Goal: Information Seeking & Learning: Compare options

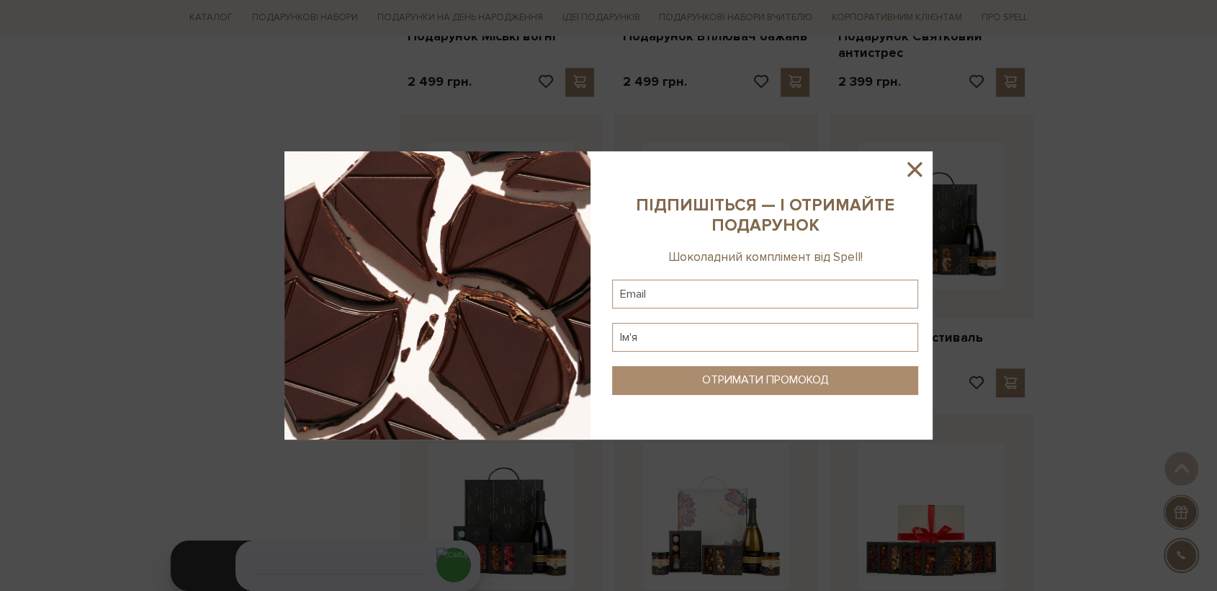
scroll to position [1681, 0]
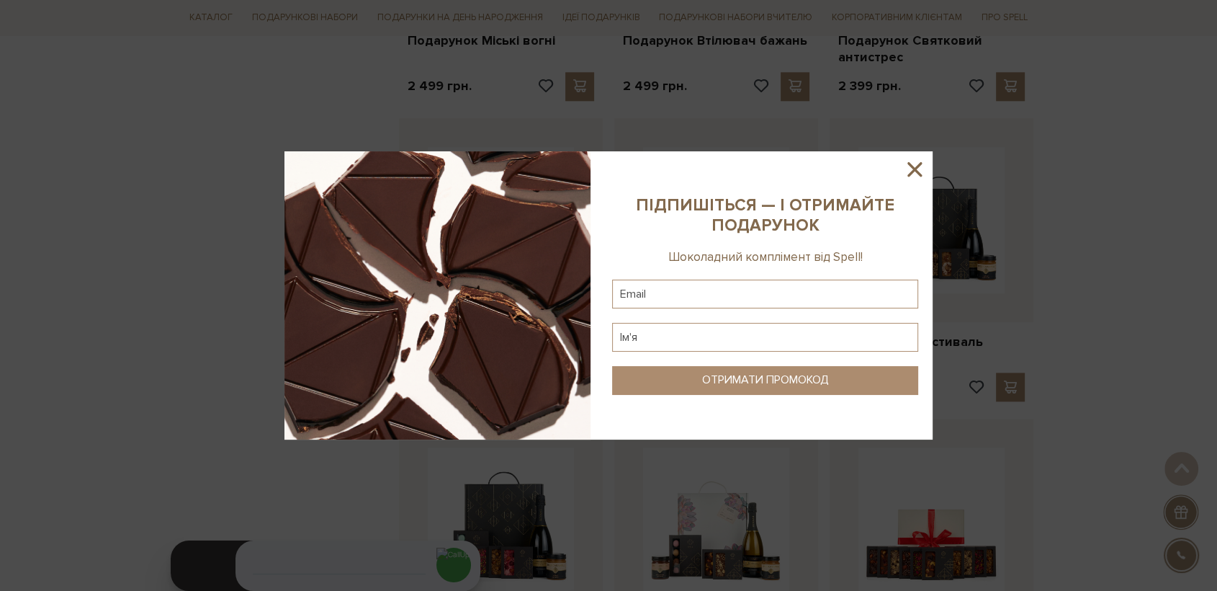
drag, startPoint x: 913, startPoint y: 171, endPoint x: 872, endPoint y: 195, distance: 47.8
click at [912, 171] on icon at bounding box center [915, 169] width 14 height 14
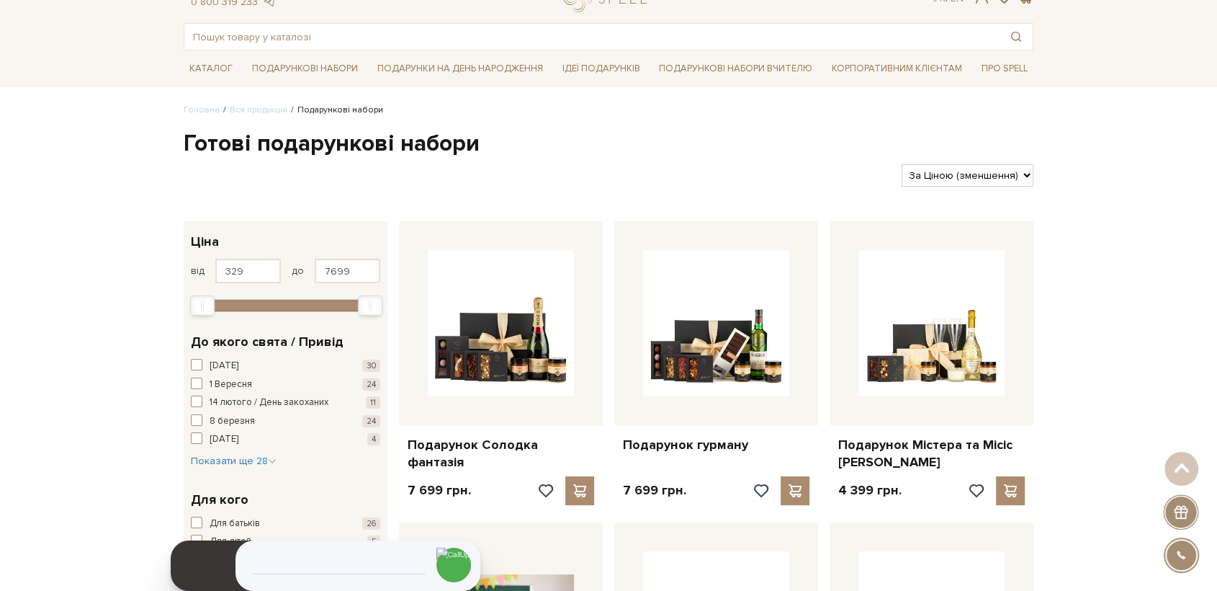
scroll to position [0, 0]
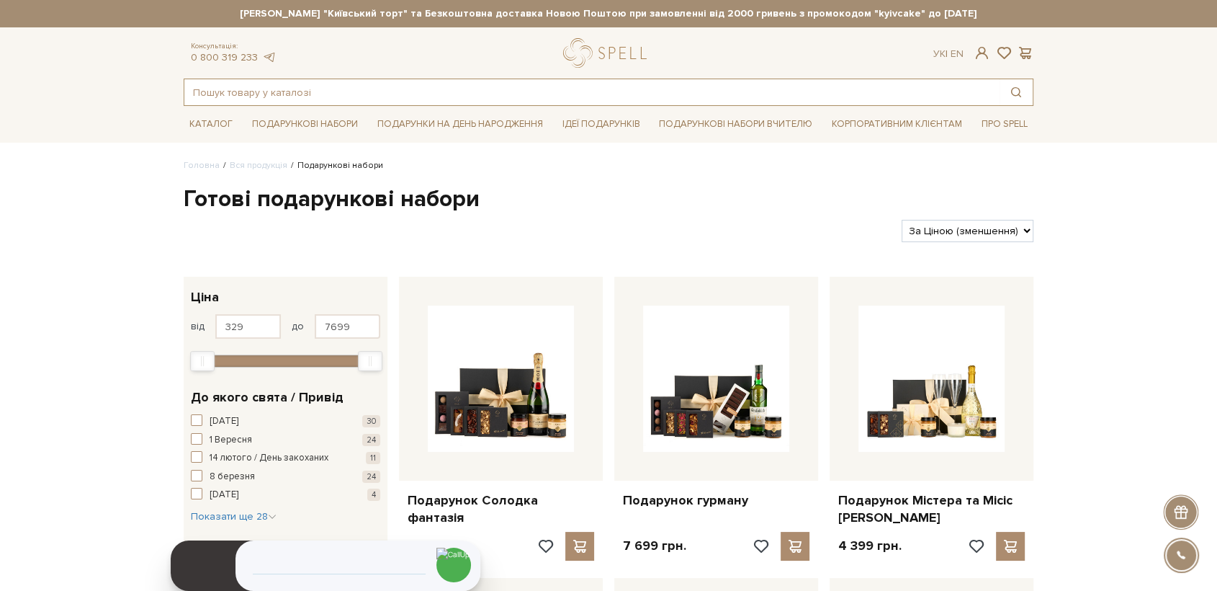
click at [421, 90] on input "text" at bounding box center [591, 92] width 815 height 26
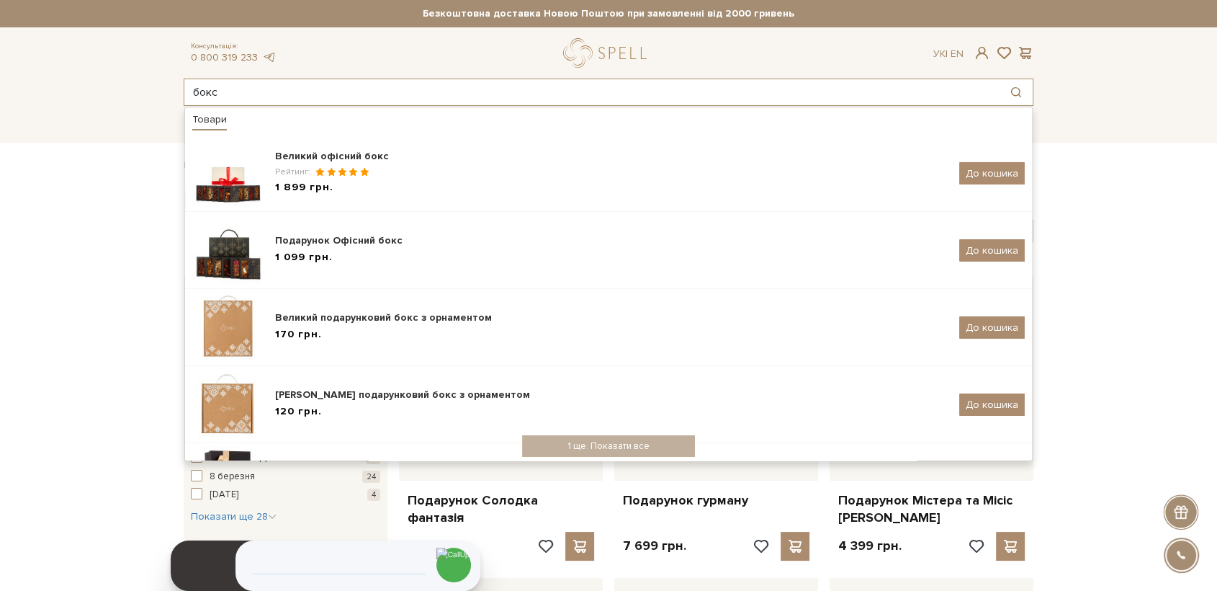
type input "бокс"
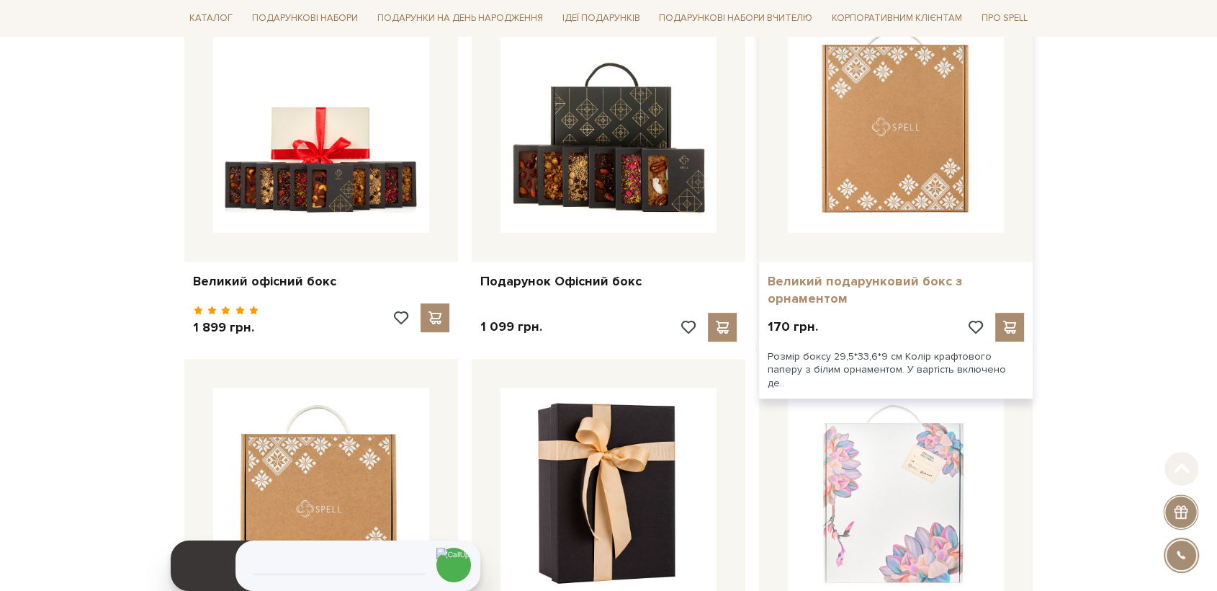
scroll to position [400, 0]
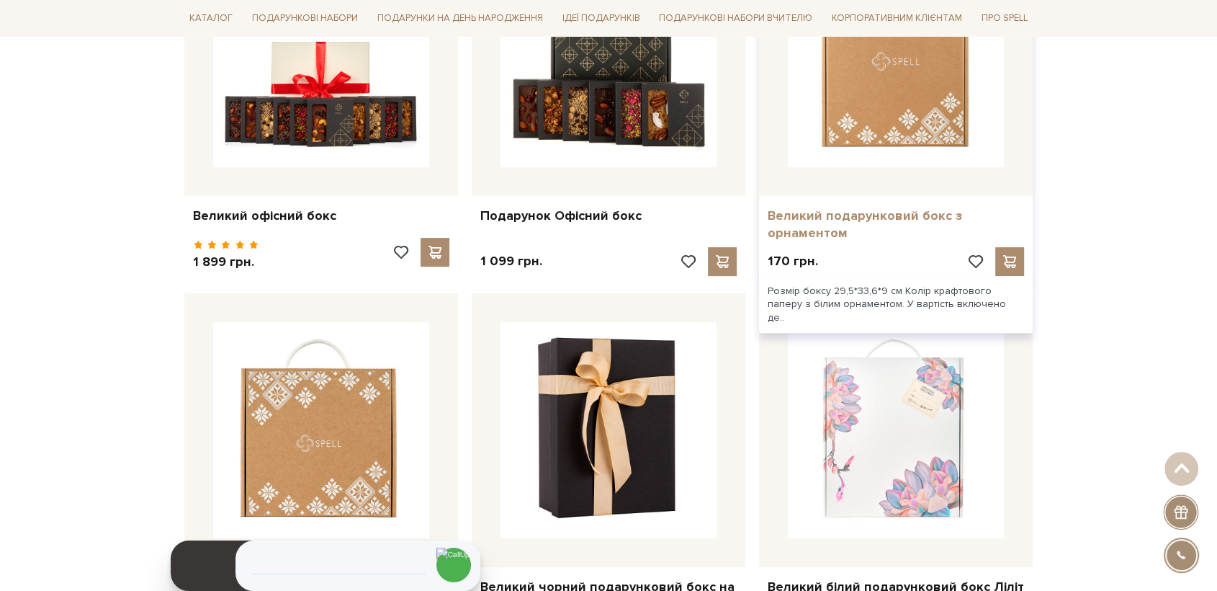
click at [822, 219] on link "Великий подарунковий бокс з орнаментом" at bounding box center [896, 224] width 256 height 34
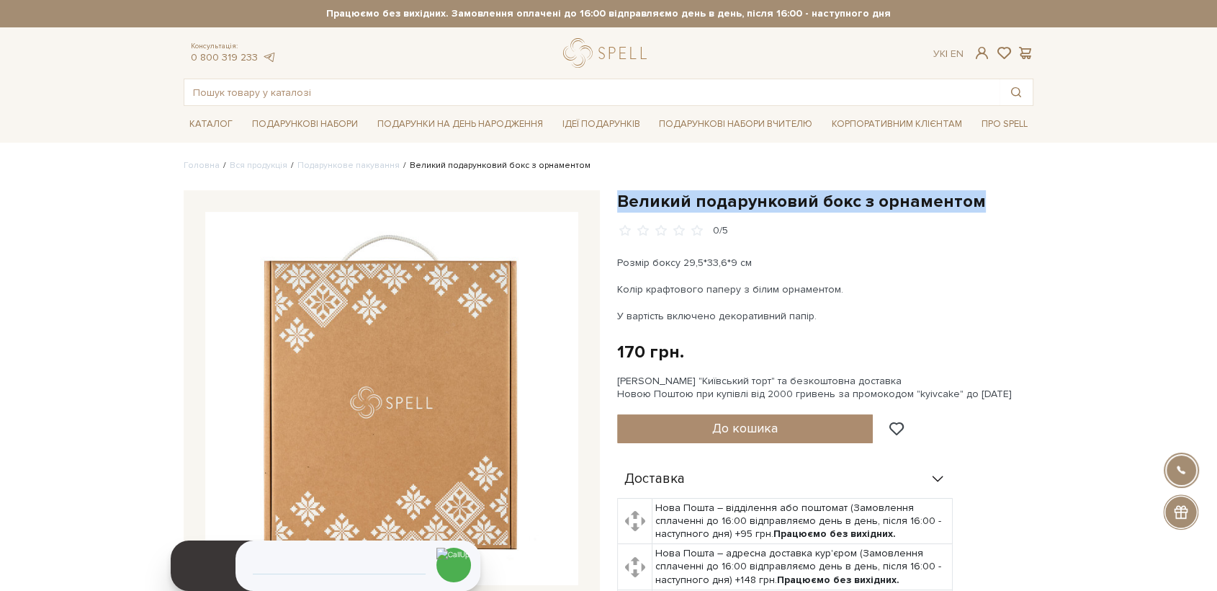
drag, startPoint x: 615, startPoint y: 203, endPoint x: 967, endPoint y: 138, distance: 357.5
click at [971, 202] on div "Великий подарунковий бокс з орнаментом 0/5 Розмір боксу 29,5*33,6*9 см Колір кр…" at bounding box center [826, 461] width 434 height 542
copy h1 "Великий подарунковий бокс з орнаментом"
click at [449, 469] on img at bounding box center [391, 398] width 373 height 373
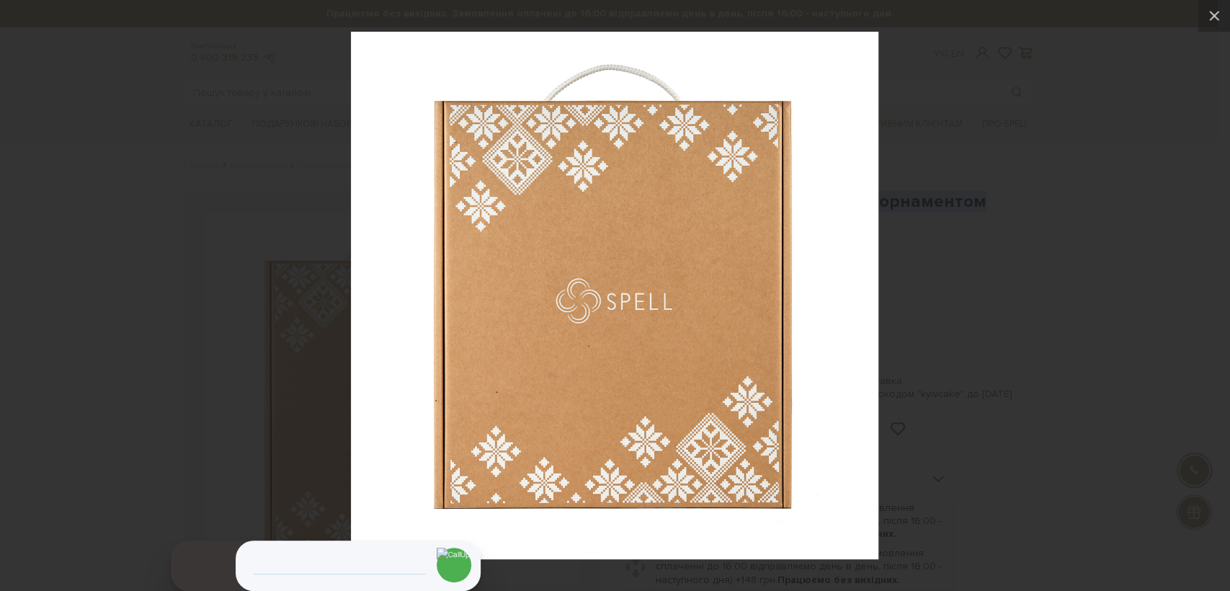
click at [1050, 292] on div at bounding box center [615, 295] width 1230 height 591
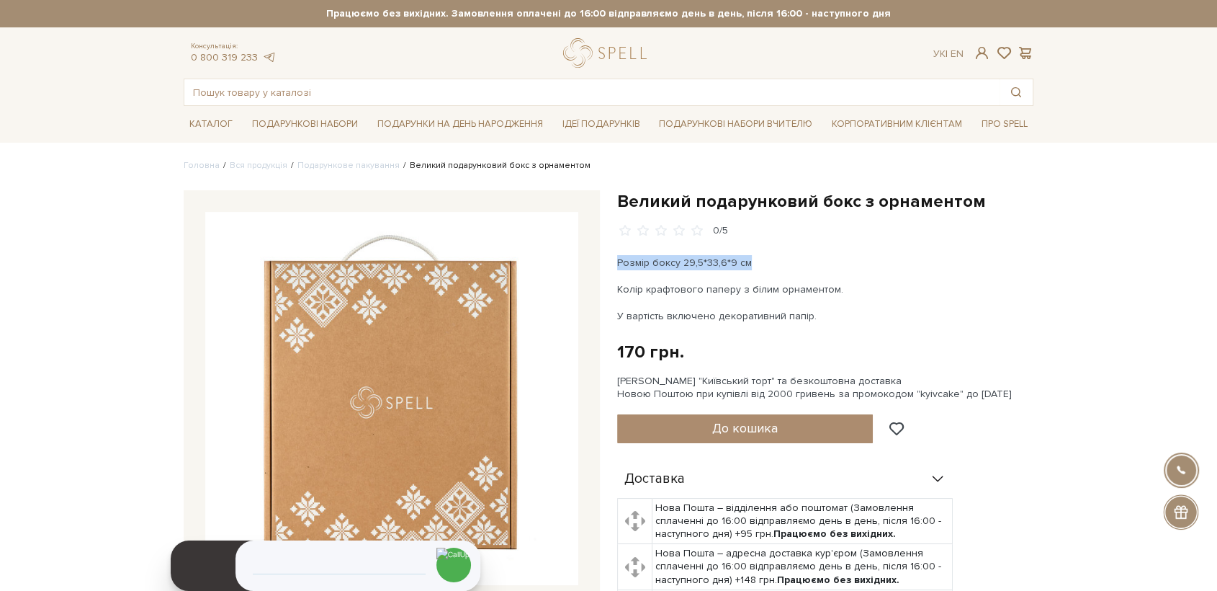
drag, startPoint x: 751, startPoint y: 264, endPoint x: 618, endPoint y: 261, distance: 132.6
click at [618, 261] on p "Розмір боксу 29,5*33,6*9 см" at bounding box center [786, 262] width 338 height 15
copy p "Розмір боксу 29,5*33,6*9 см"
click at [346, 91] on input "text" at bounding box center [591, 92] width 815 height 26
type input "трав"
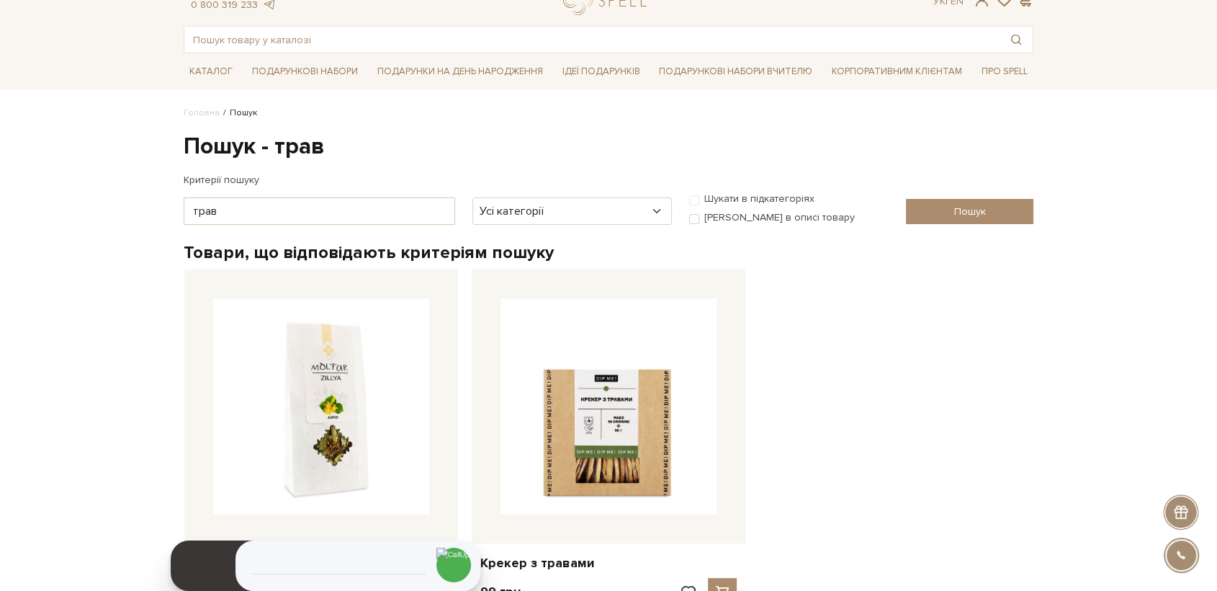
scroll to position [240, 0]
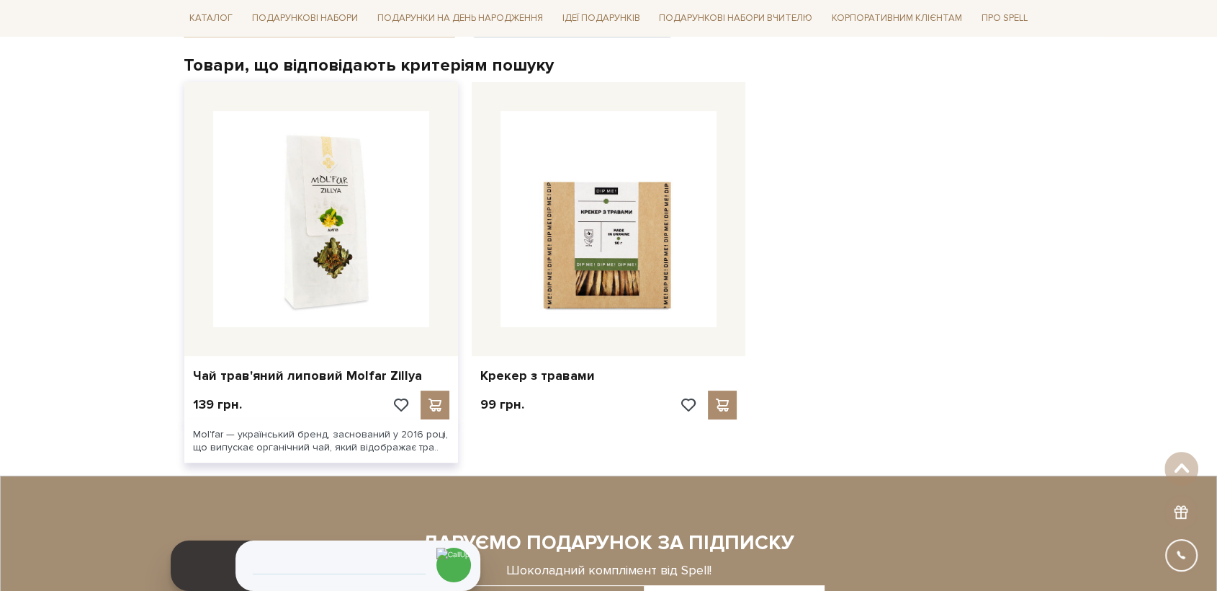
click at [320, 268] on img at bounding box center [321, 219] width 216 height 216
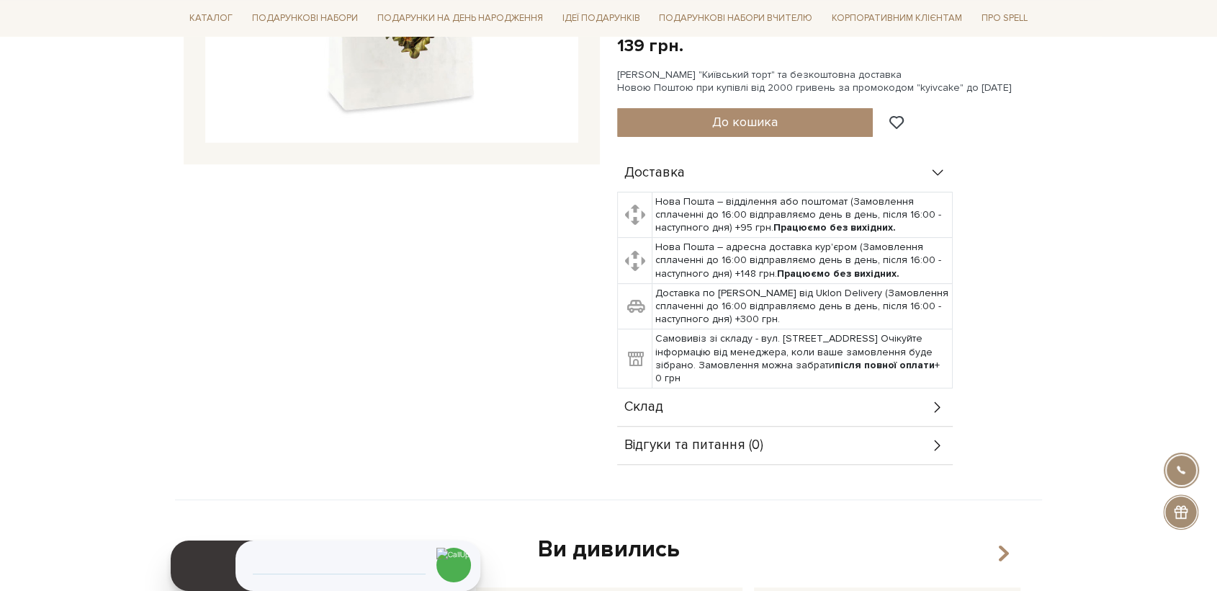
scroll to position [480, 0]
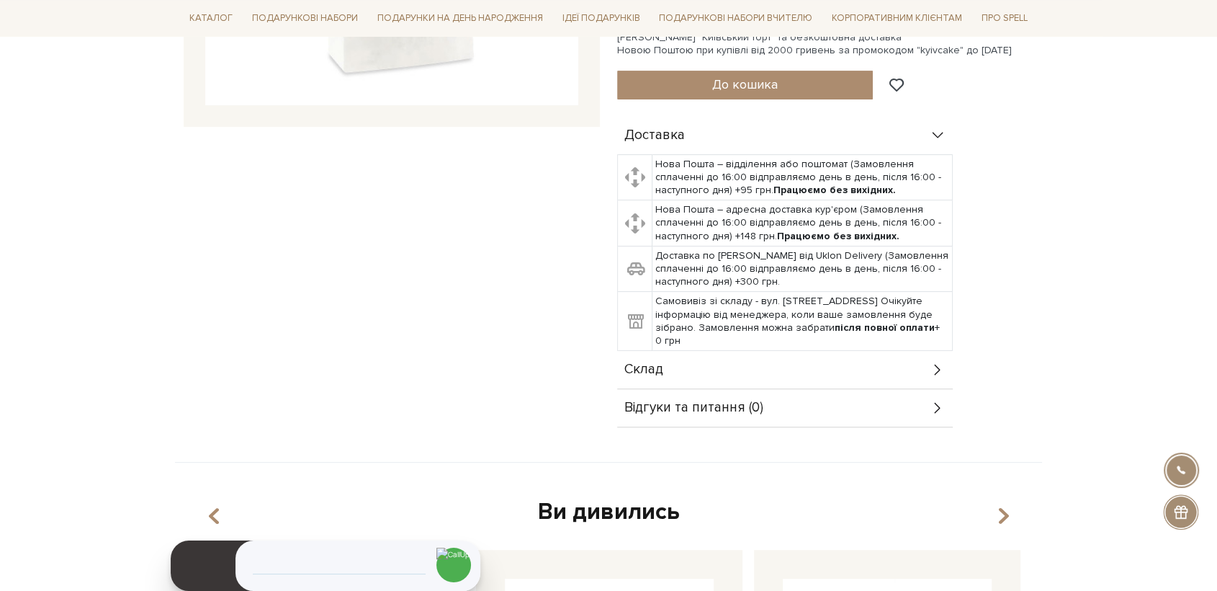
click at [666, 351] on div "Склад" at bounding box center [785, 369] width 336 height 37
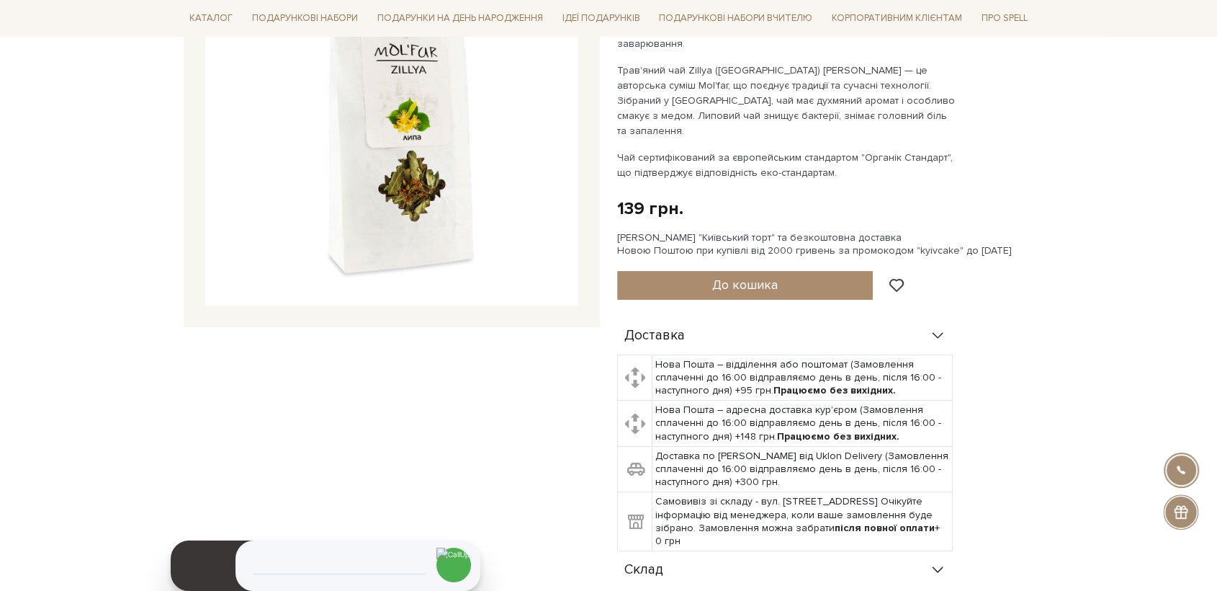
scroll to position [0, 0]
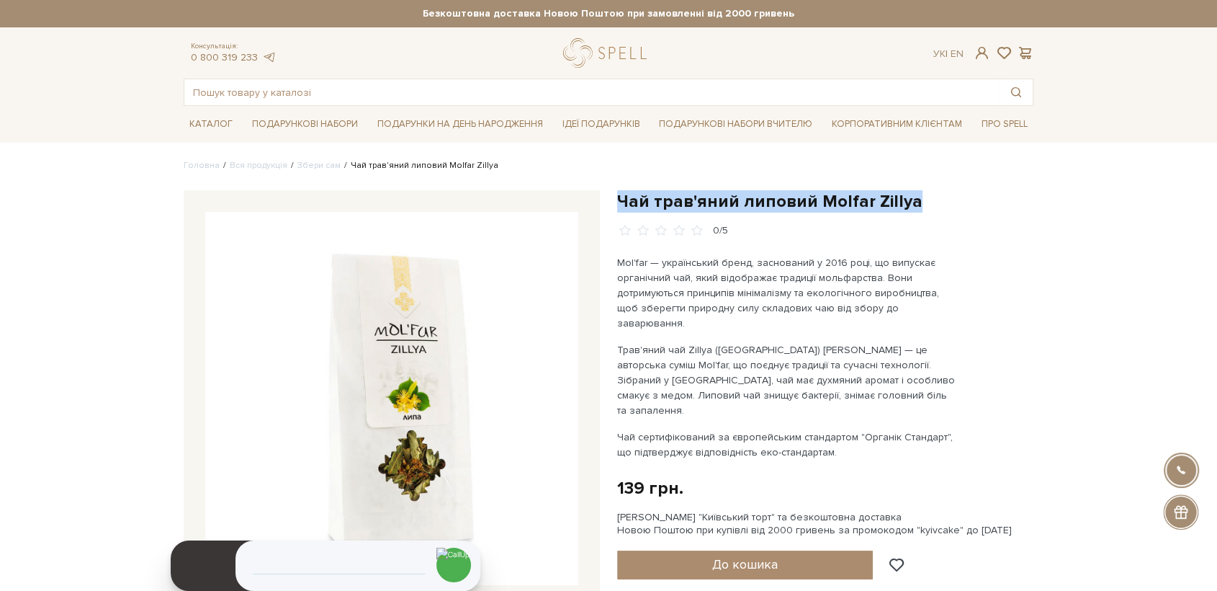
drag, startPoint x: 615, startPoint y: 193, endPoint x: 916, endPoint y: 202, distance: 301.2
click at [916, 202] on div "Чай трав'яний липовий Molfar Zillya 0/5 Трав'яний чай Zillya ([GEOGRAPHIC_DATA]…" at bounding box center [826, 581] width 434 height 782
copy h1 "Чай трав'яний липовий Molfar Zillya"
click at [475, 377] on img at bounding box center [391, 398] width 373 height 373
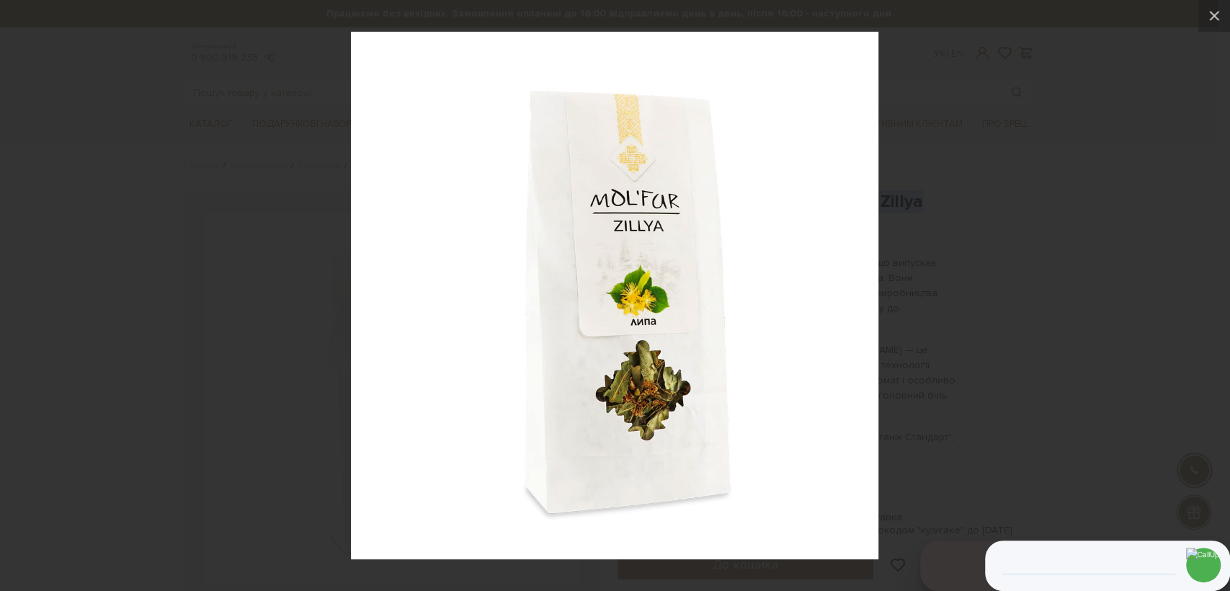
click at [1028, 290] on div at bounding box center [615, 295] width 1230 height 591
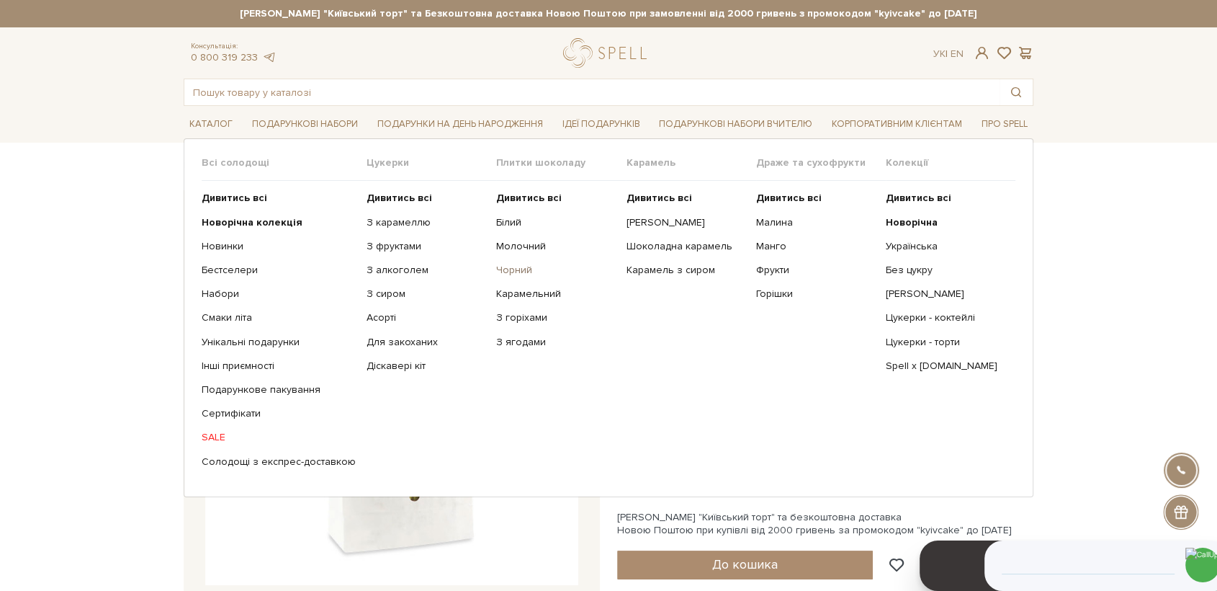
click at [498, 273] on link "Чорний" at bounding box center [555, 270] width 119 height 13
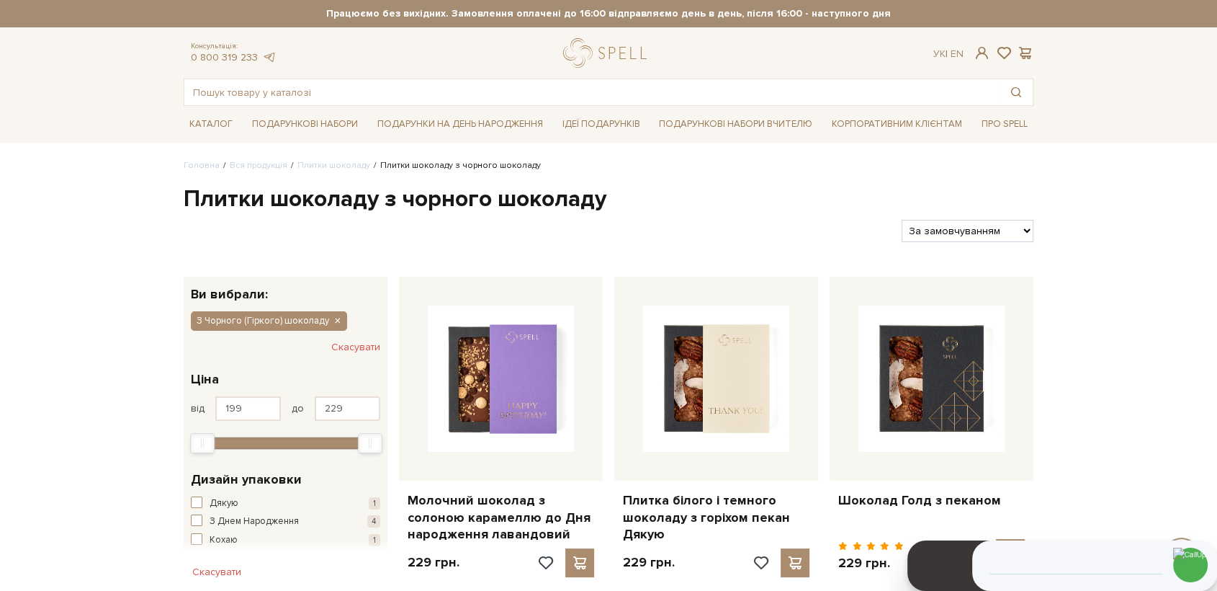
drag, startPoint x: 952, startPoint y: 231, endPoint x: 956, endPoint y: 238, distance: 8.7
click at [952, 231] on select "За замовчуванням За Ціною (зростання) За Ціною (зменшення) Новинки За популярні…" at bounding box center [968, 231] width 132 height 22
select select "https://spellchocolate.com/our-productions/plitki-shokoladu/chornij-girkij?sort…"
click at [902, 220] on select "За замовчуванням За Ціною (зростання) За Ціною (зменшення) Новинки За популярні…" at bounding box center [968, 231] width 132 height 22
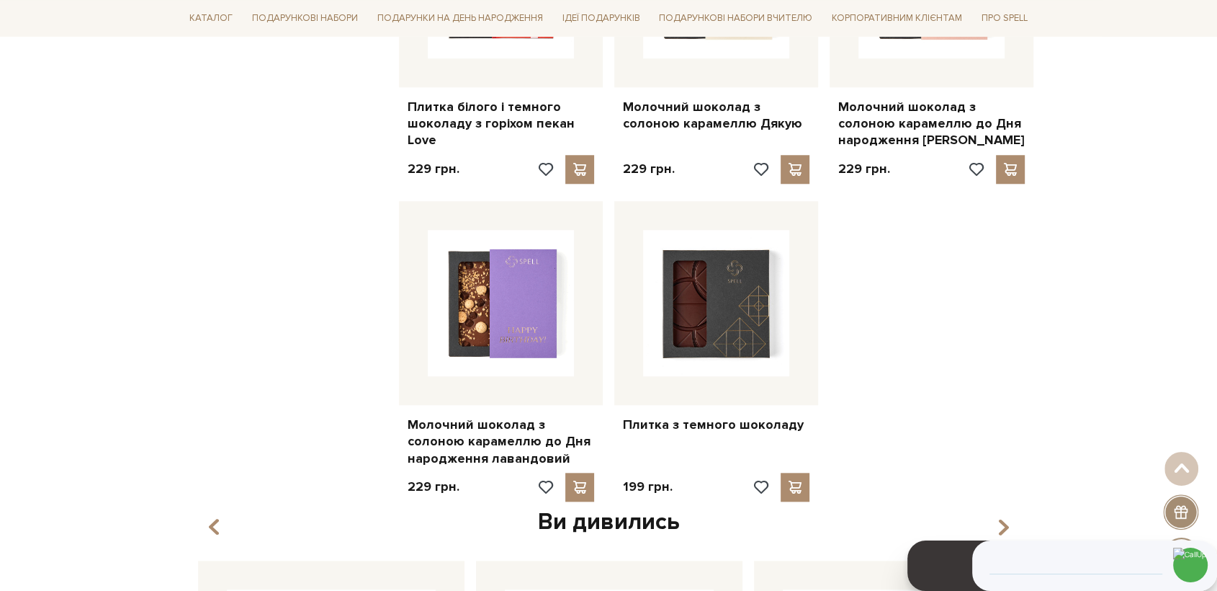
scroll to position [1360, 0]
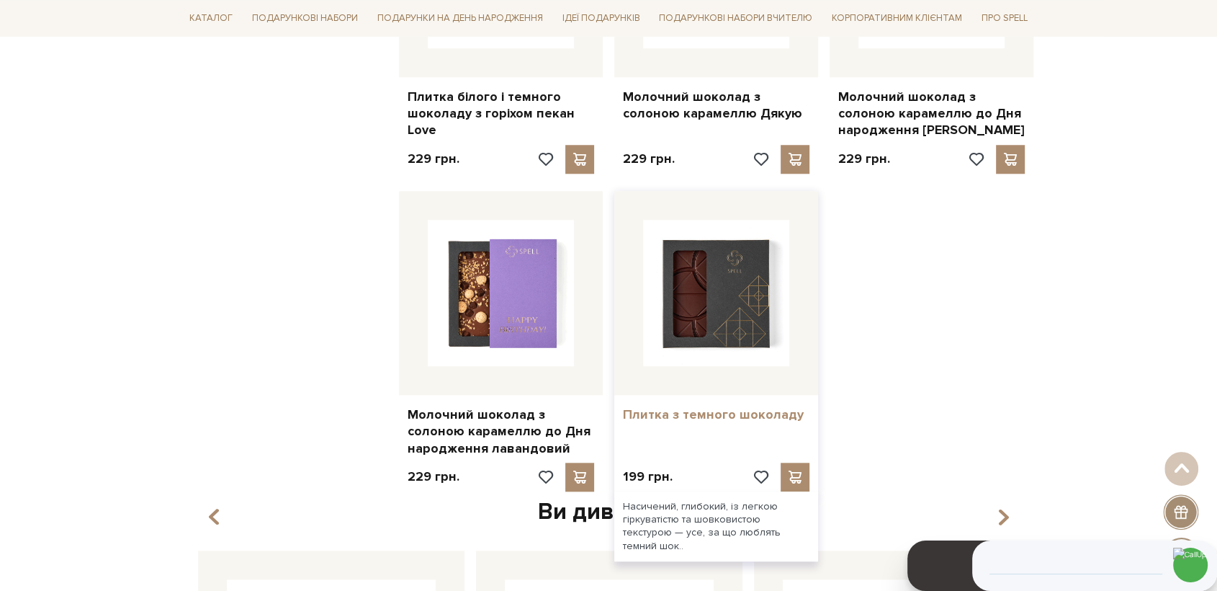
click at [761, 406] on link "Плитка з темного шоколаду" at bounding box center [716, 414] width 187 height 17
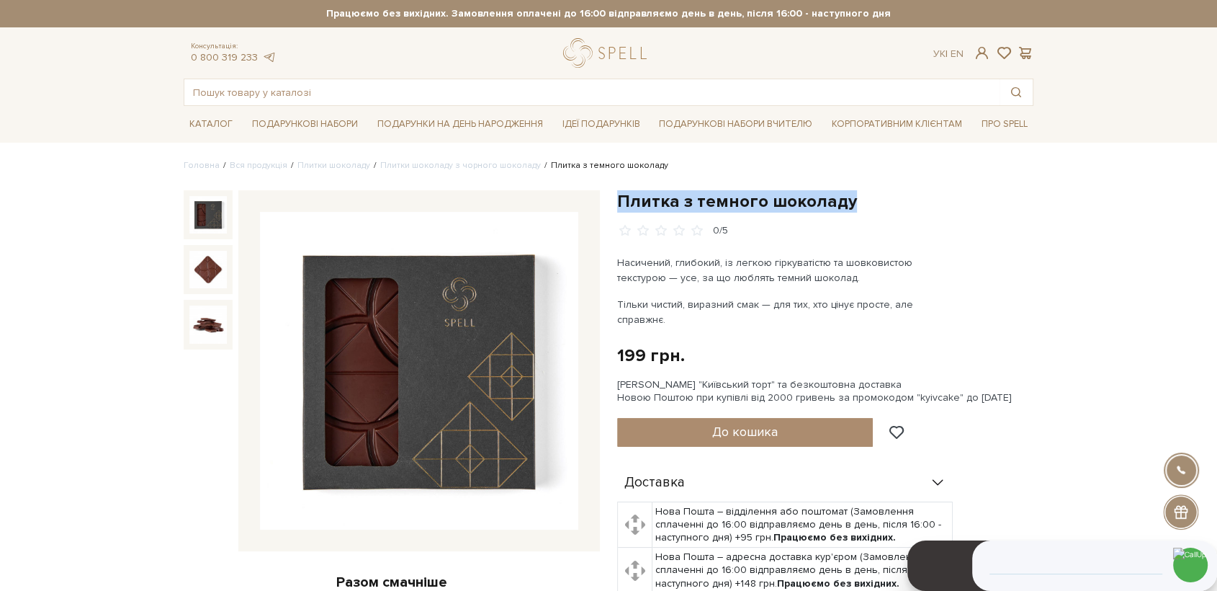
drag, startPoint x: 617, startPoint y: 196, endPoint x: 846, endPoint y: 202, distance: 228.4
click at [846, 202] on h1 "Плитка з темного шоколаду" at bounding box center [825, 201] width 416 height 22
copy h1 "Плитка з темного шоколаду"
click at [488, 336] on img at bounding box center [419, 371] width 318 height 318
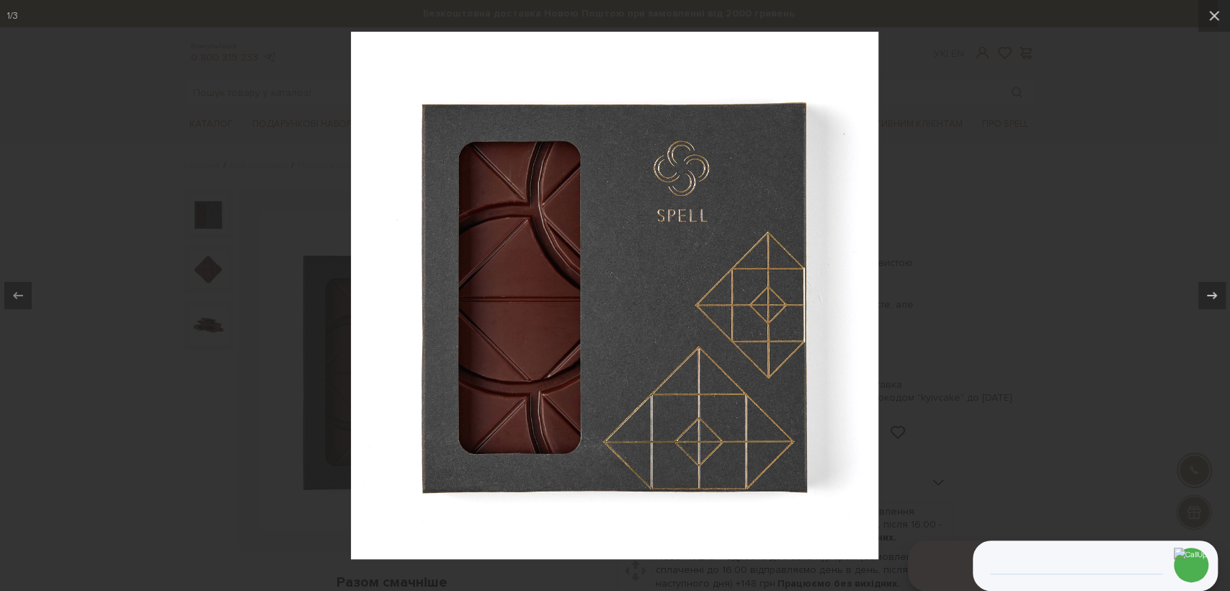
drag, startPoint x: 1083, startPoint y: 256, endPoint x: 1047, endPoint y: 253, distance: 35.5
click at [1083, 256] on div at bounding box center [615, 295] width 1230 height 591
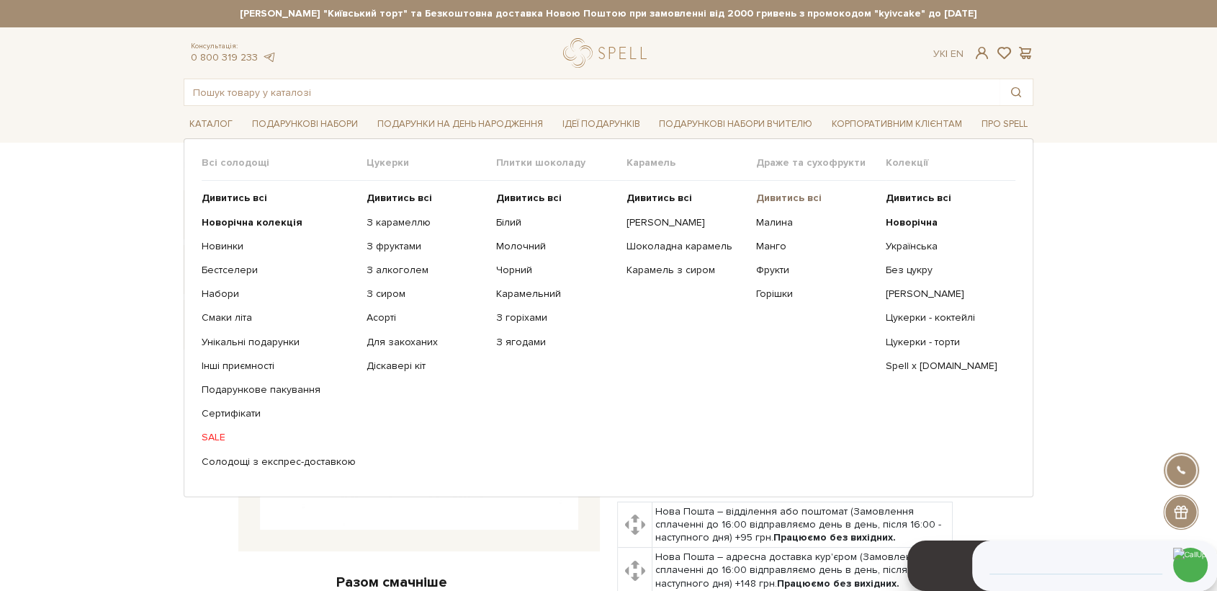
click at [785, 195] on b "Дивитись всі" at bounding box center [789, 198] width 66 height 12
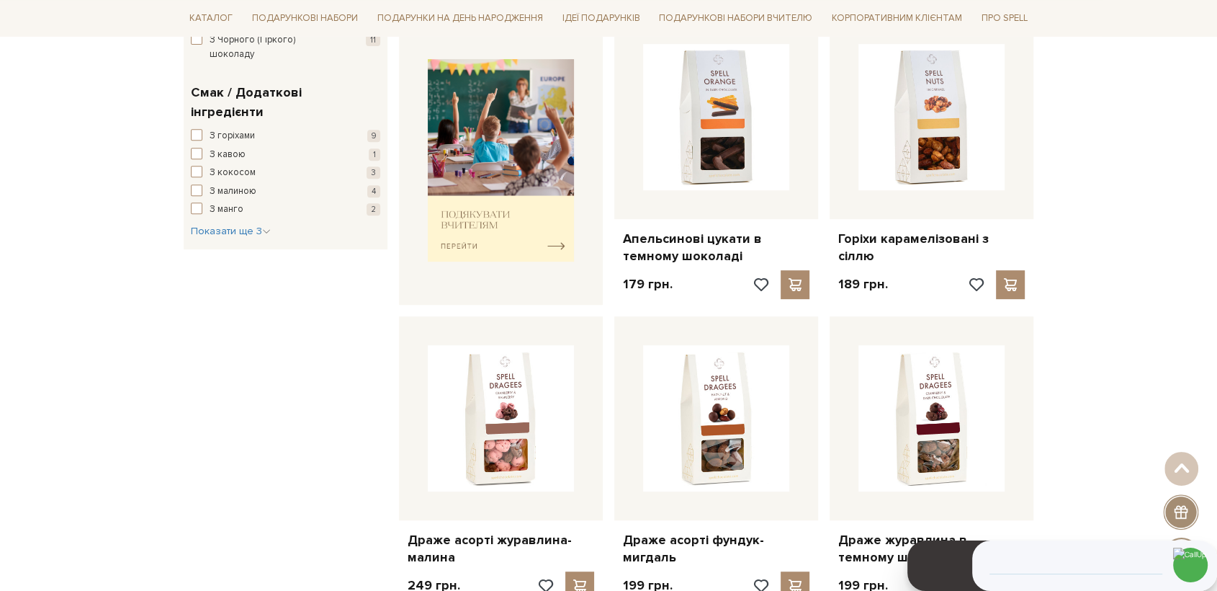
scroll to position [800, 0]
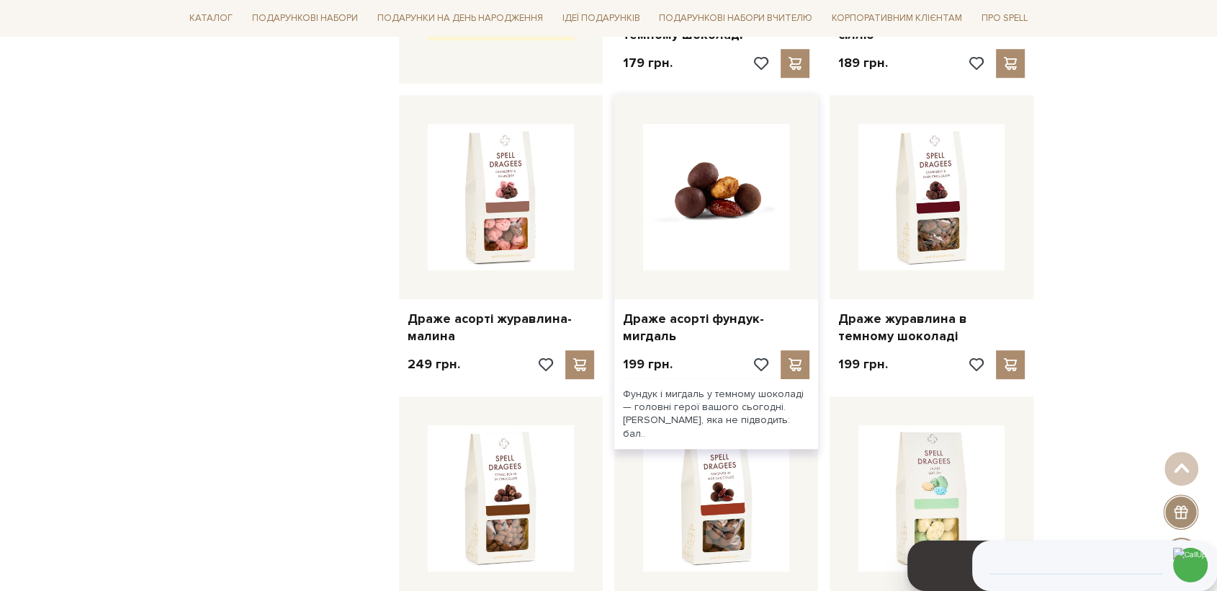
click at [720, 215] on img at bounding box center [716, 197] width 146 height 146
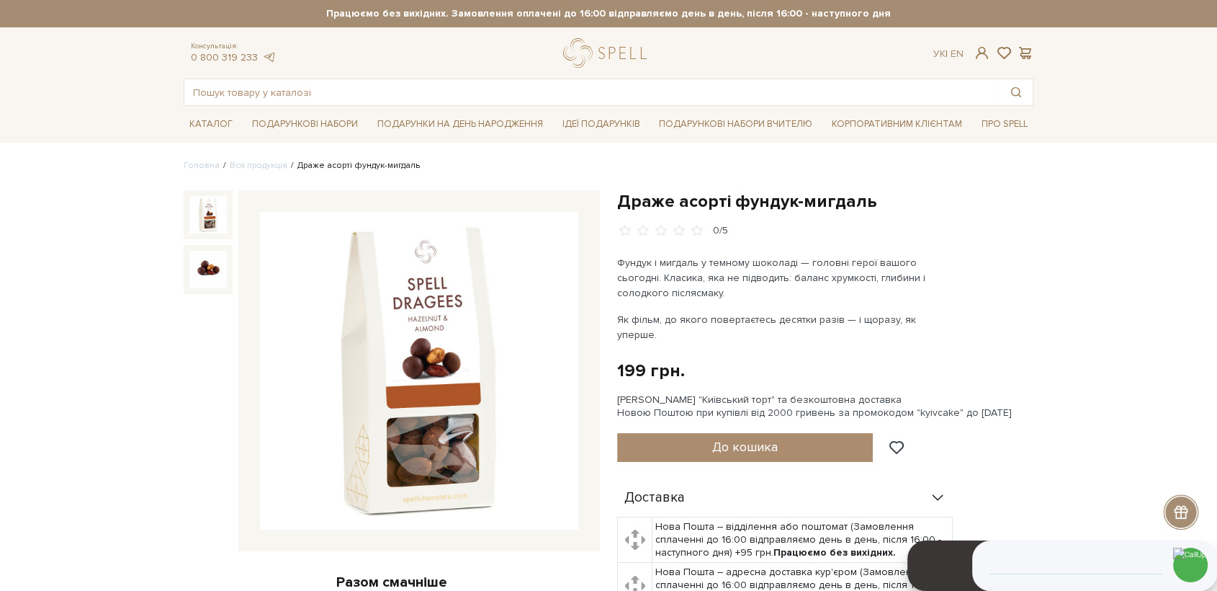
click at [392, 399] on img at bounding box center [419, 371] width 318 height 318
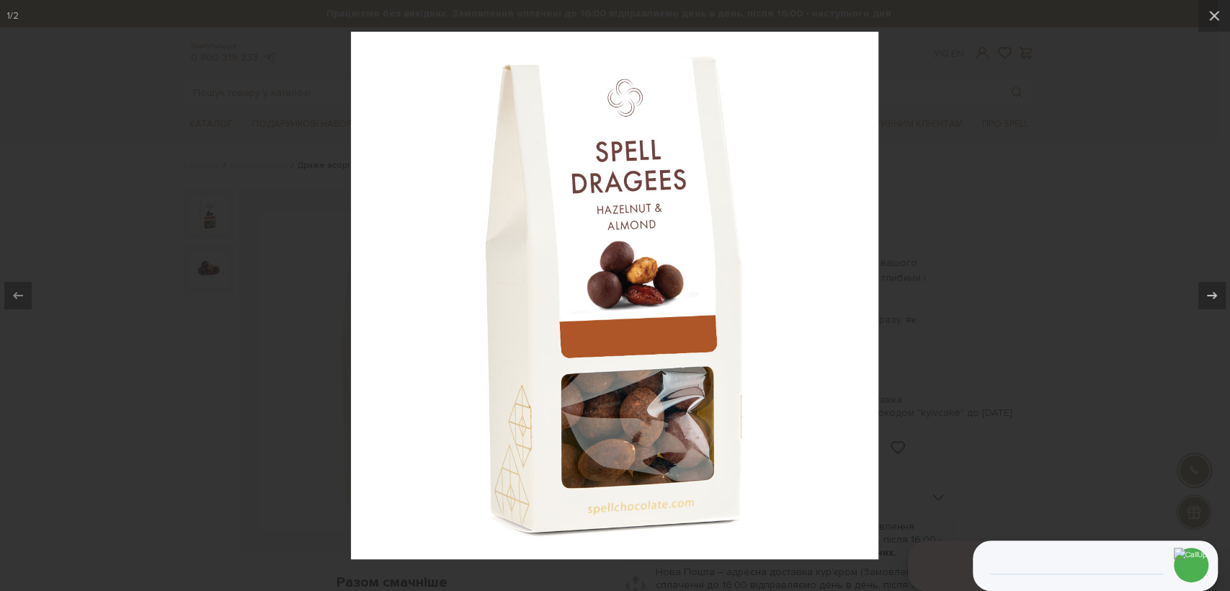
click at [959, 174] on div at bounding box center [615, 295] width 1230 height 591
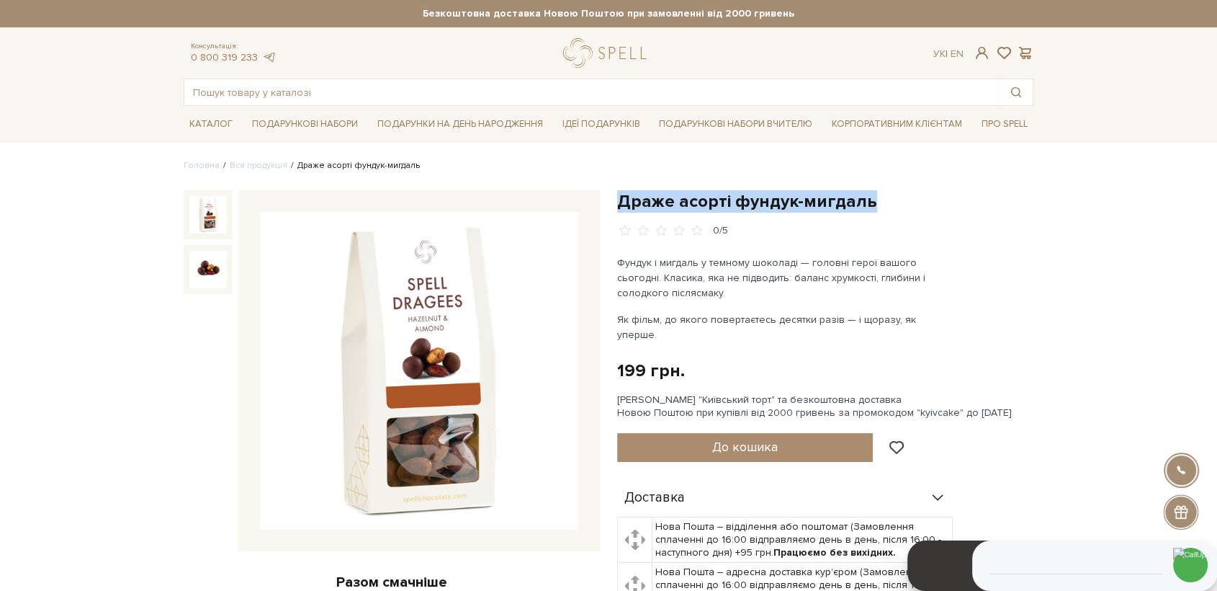
drag, startPoint x: 876, startPoint y: 202, endPoint x: 621, endPoint y: 211, distance: 255.2
click at [621, 211] on h1 "Драже асорті фундук-мигдаль" at bounding box center [825, 201] width 416 height 22
copy h1 "Драже асорті фундук-мигдаль"
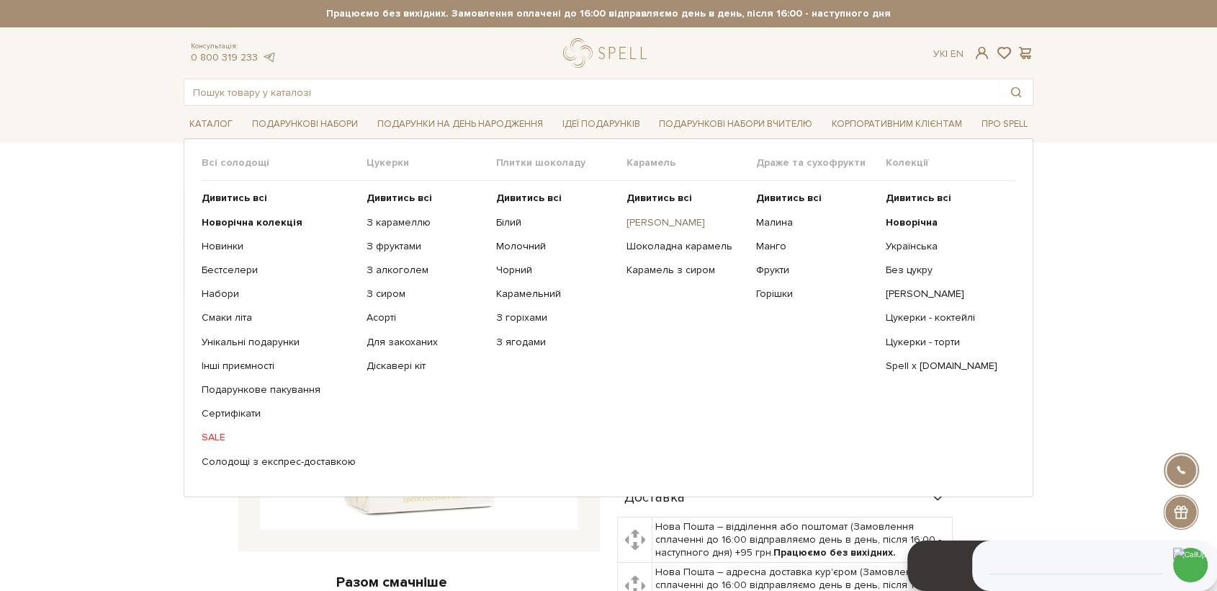
click at [645, 226] on link "[PERSON_NAME]" at bounding box center [685, 222] width 119 height 13
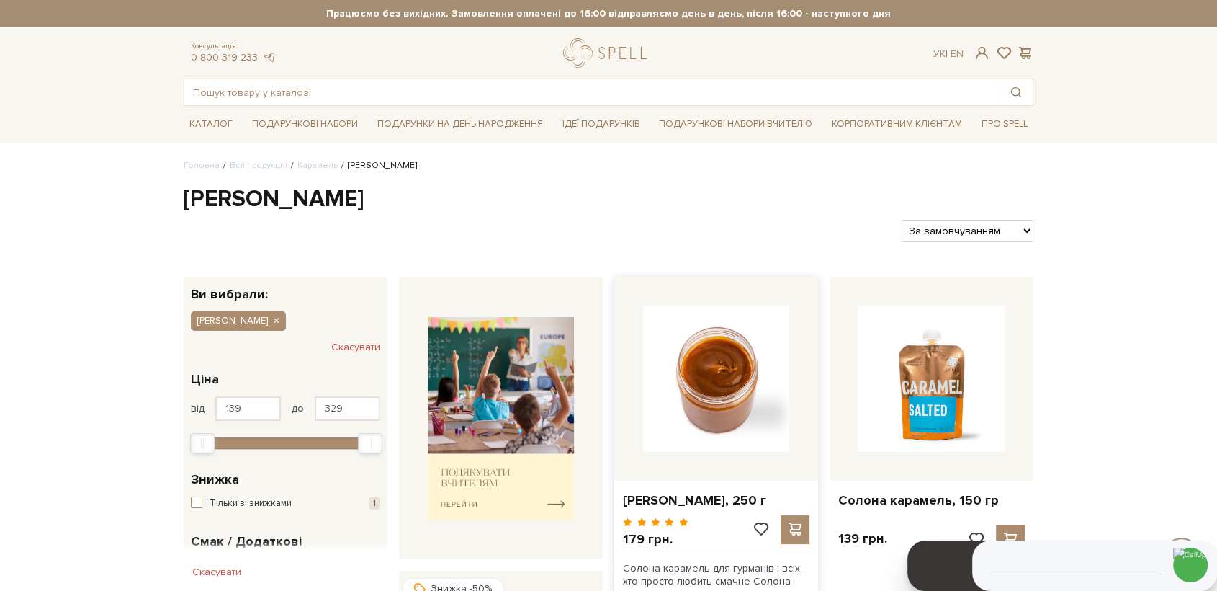
click at [761, 403] on img at bounding box center [716, 378] width 146 height 146
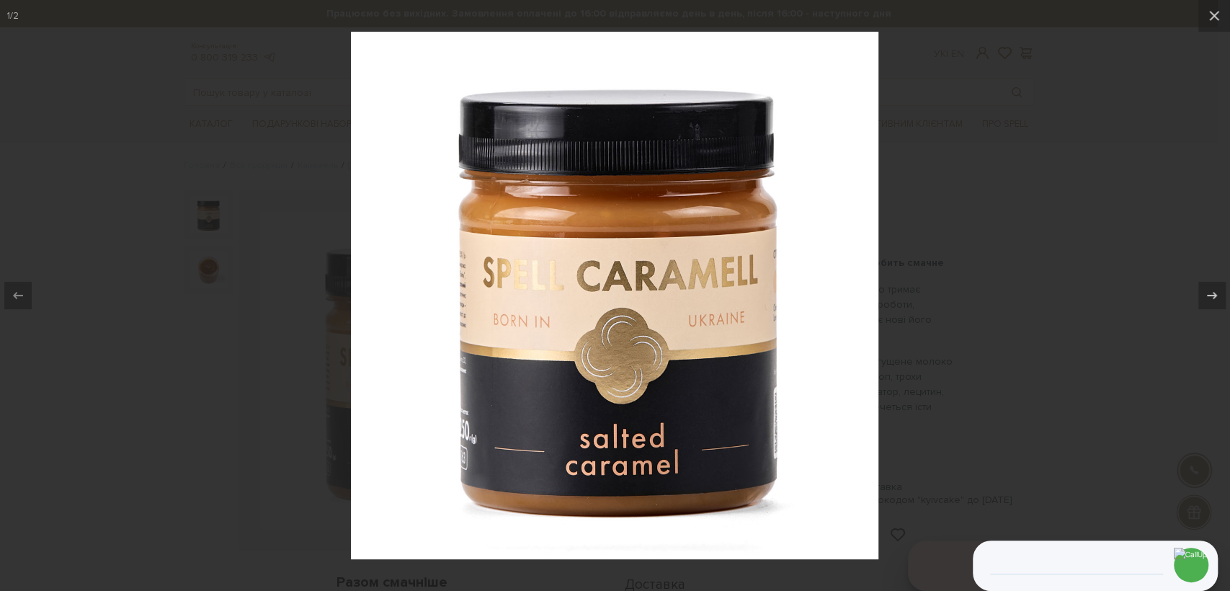
click at [958, 354] on div at bounding box center [615, 295] width 1230 height 591
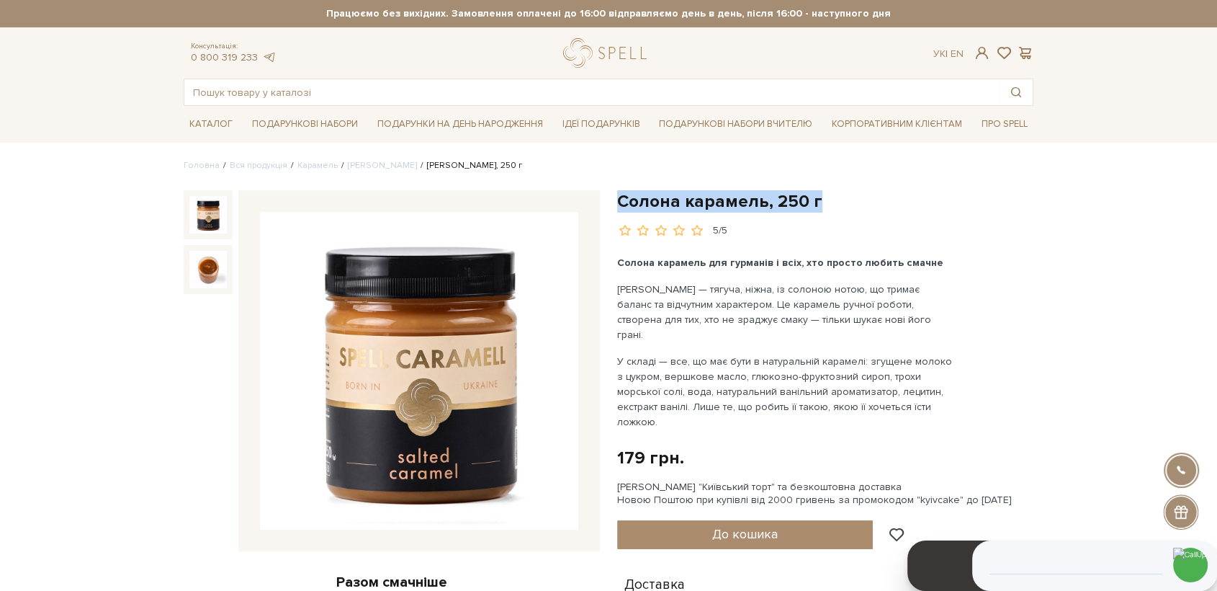
drag, startPoint x: 813, startPoint y: 197, endPoint x: 616, endPoint y: 174, distance: 198.0
copy h1 "Солона карамель, 250 г"
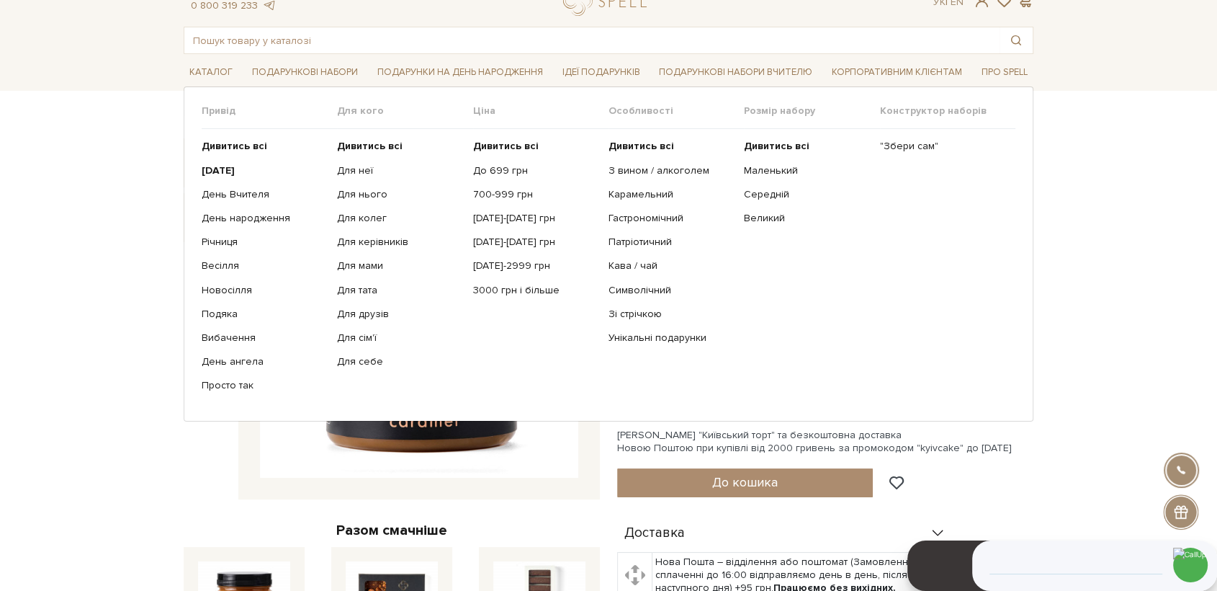
scroll to position [80, 0]
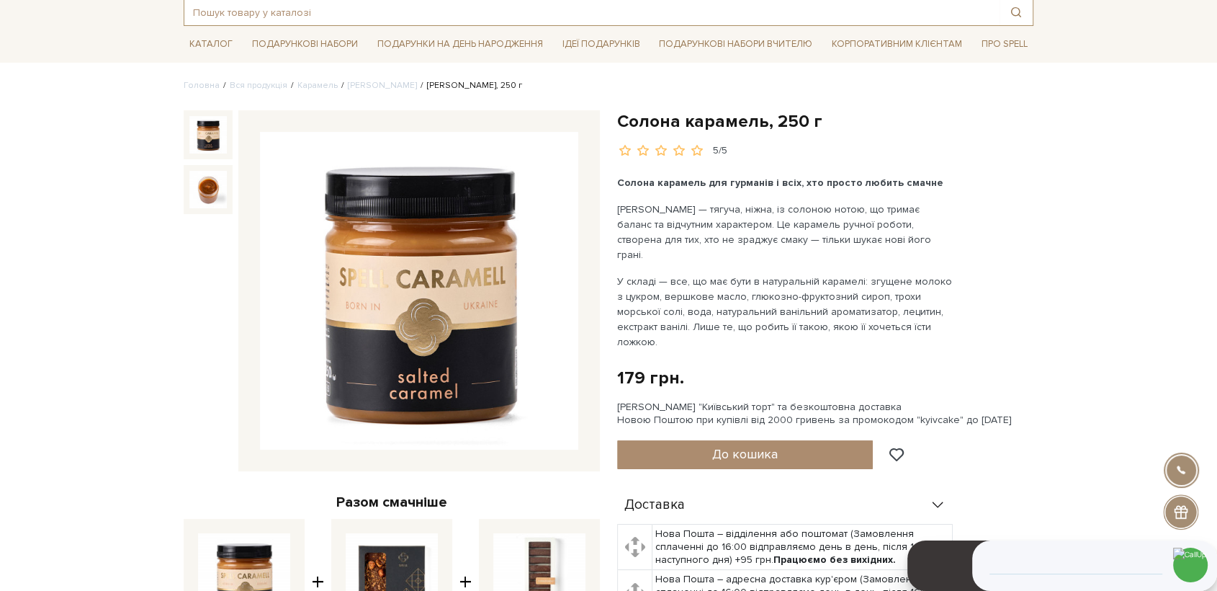
click at [261, 19] on input "text" at bounding box center [591, 12] width 815 height 26
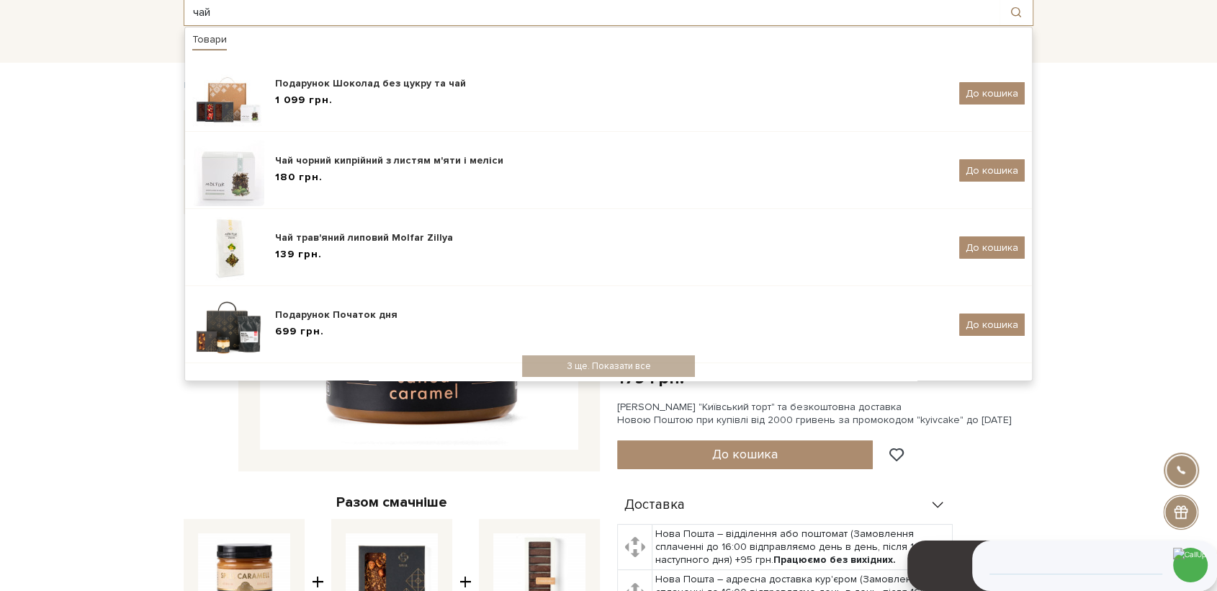
type input "чай"
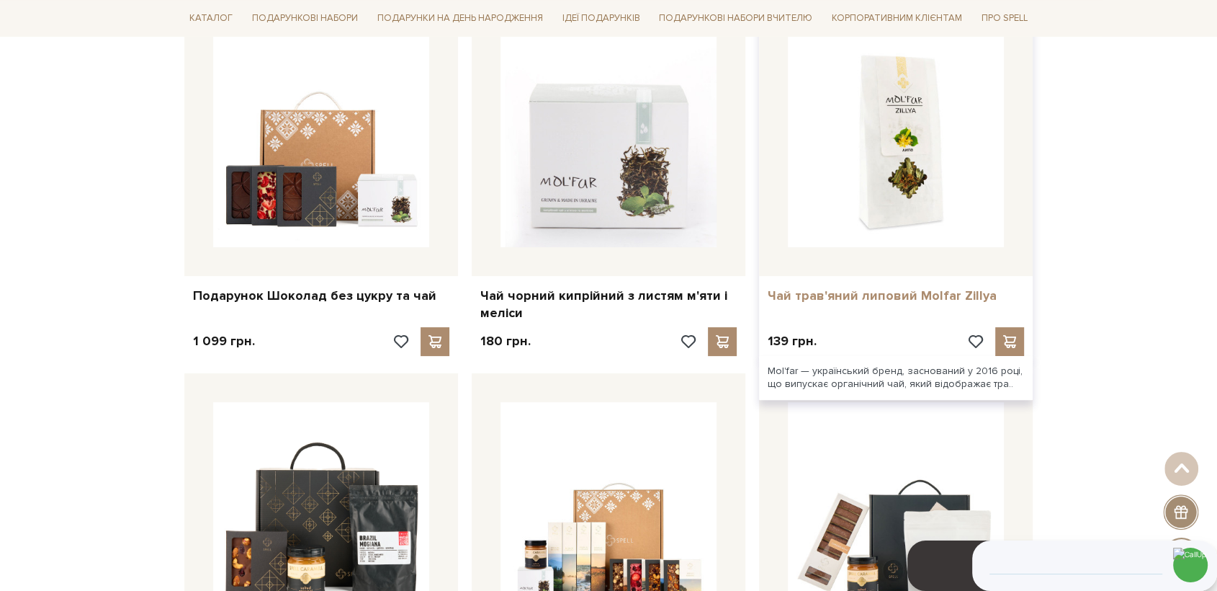
click at [881, 293] on link "Чай трав'яний липовий Molfar Zillya" at bounding box center [896, 295] width 256 height 17
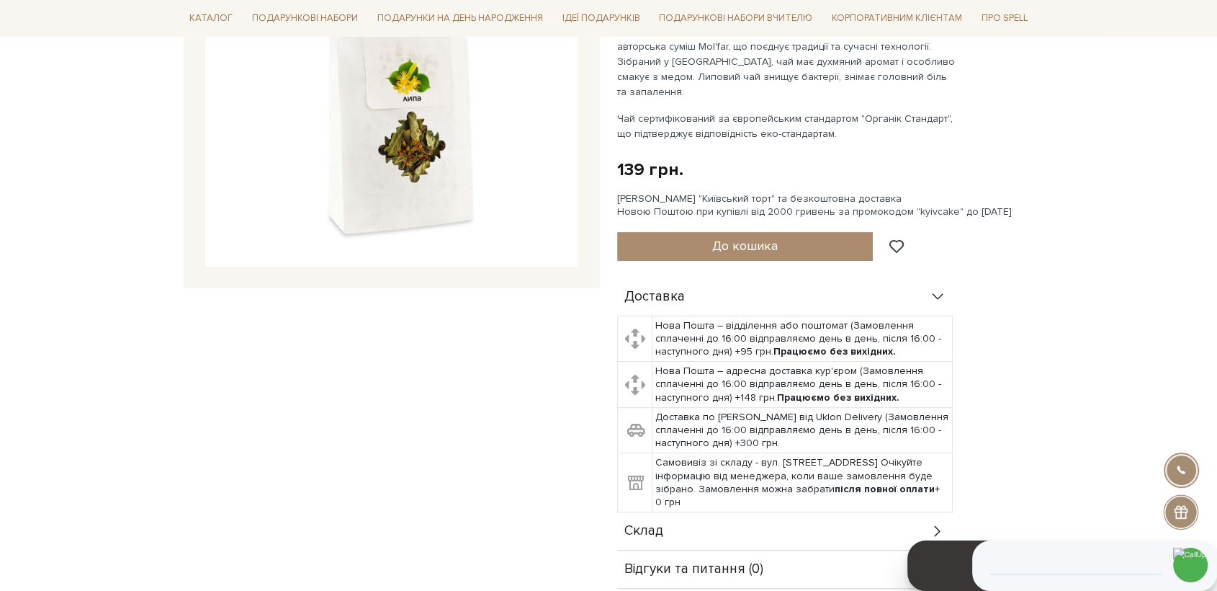
scroll to position [320, 0]
click at [668, 511] on div "Склад" at bounding box center [785, 529] width 336 height 37
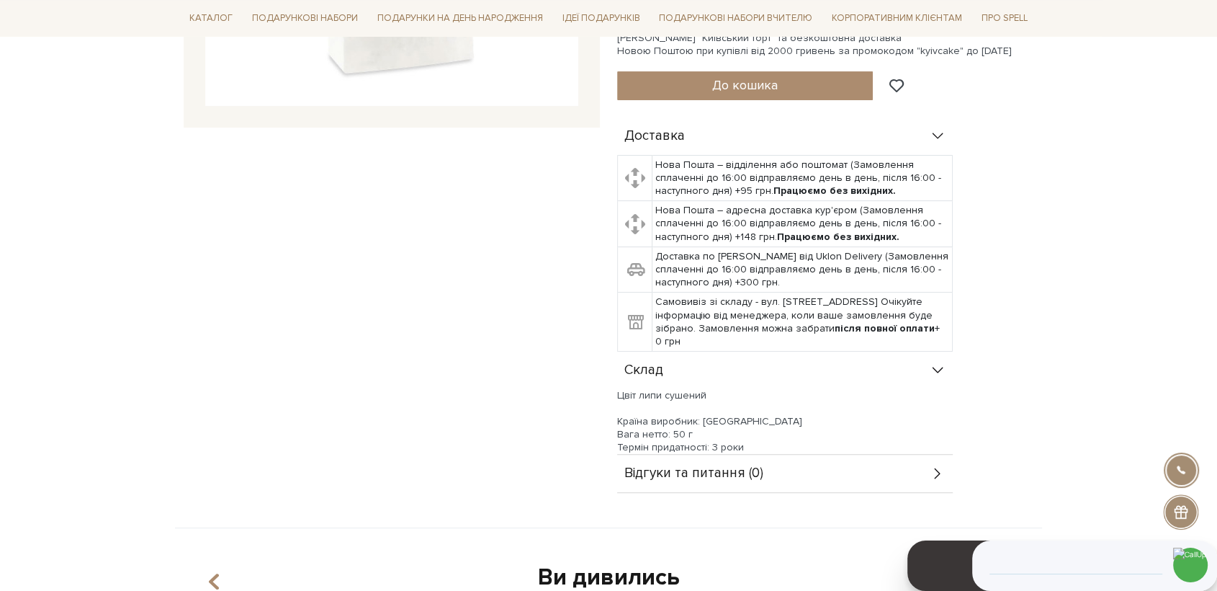
scroll to position [480, 0]
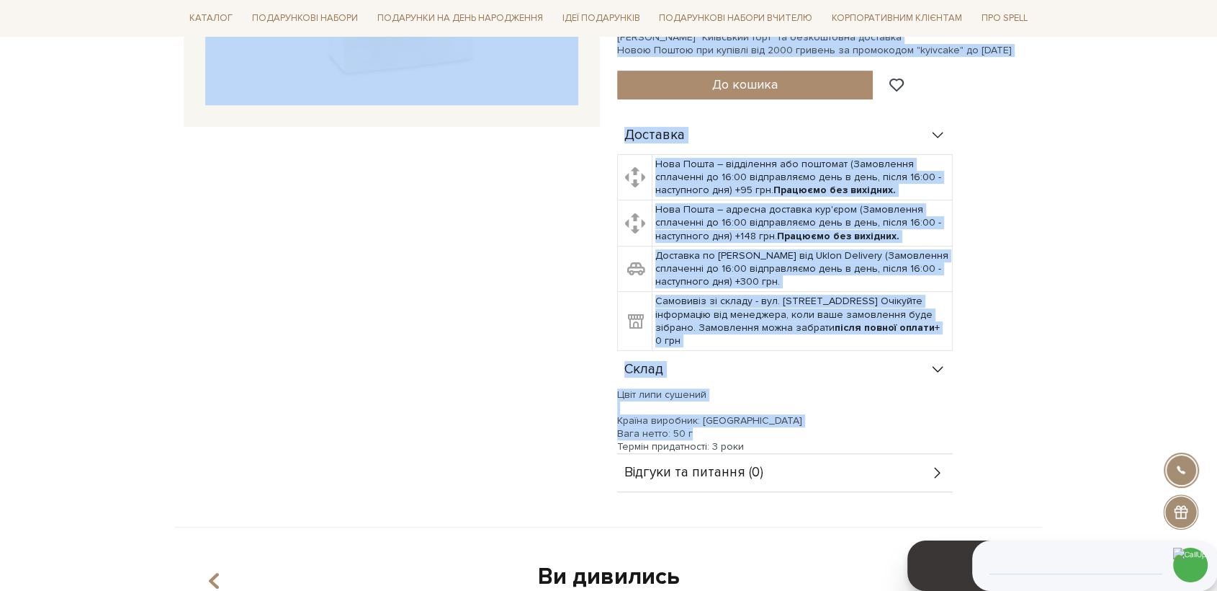
drag, startPoint x: 629, startPoint y: 399, endPoint x: 607, endPoint y: 402, distance: 22.5
click at [607, 402] on div "Чай трав'яний липовий Molfar Zillya 0/5 Чай трав'яний липовий Molfar Zillya 0/5" at bounding box center [608, 118] width 867 height 817
drag, startPoint x: 668, startPoint y: 416, endPoint x: 699, endPoint y: 412, distance: 31.2
click at [674, 440] on div "Термін придатності: 3 роки" at bounding box center [785, 446] width 336 height 13
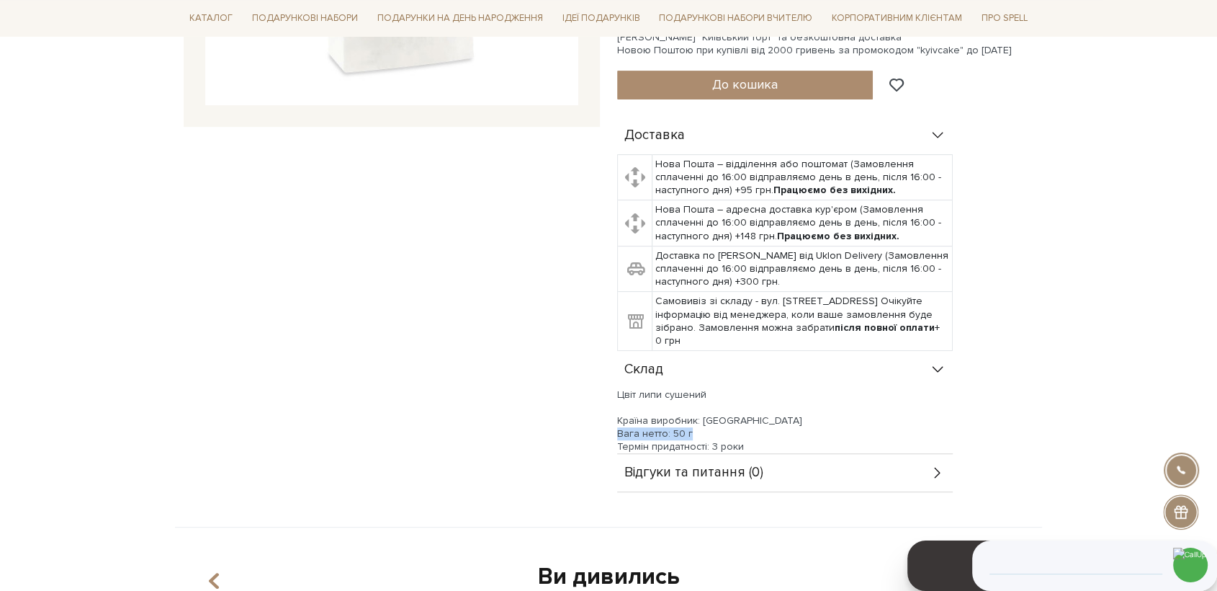
drag, startPoint x: 695, startPoint y: 406, endPoint x: 618, endPoint y: 400, distance: 77.3
click at [618, 427] on div "Вага нетто: 50 г" at bounding box center [785, 433] width 336 height 13
copy div "Вага нетто: 50 г"
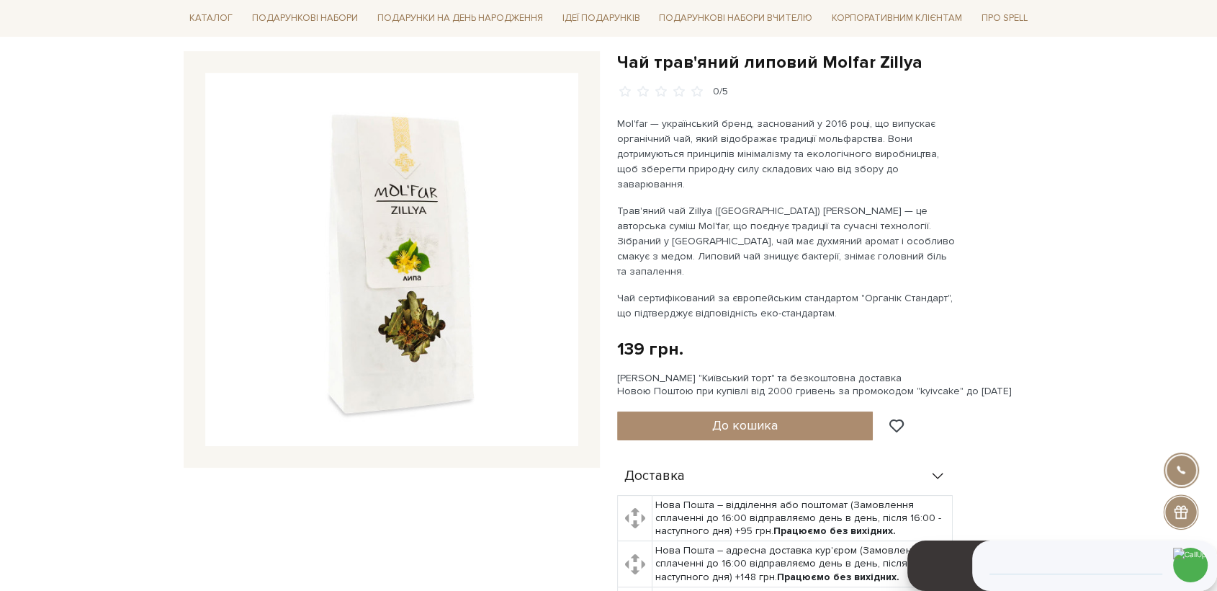
scroll to position [0, 0]
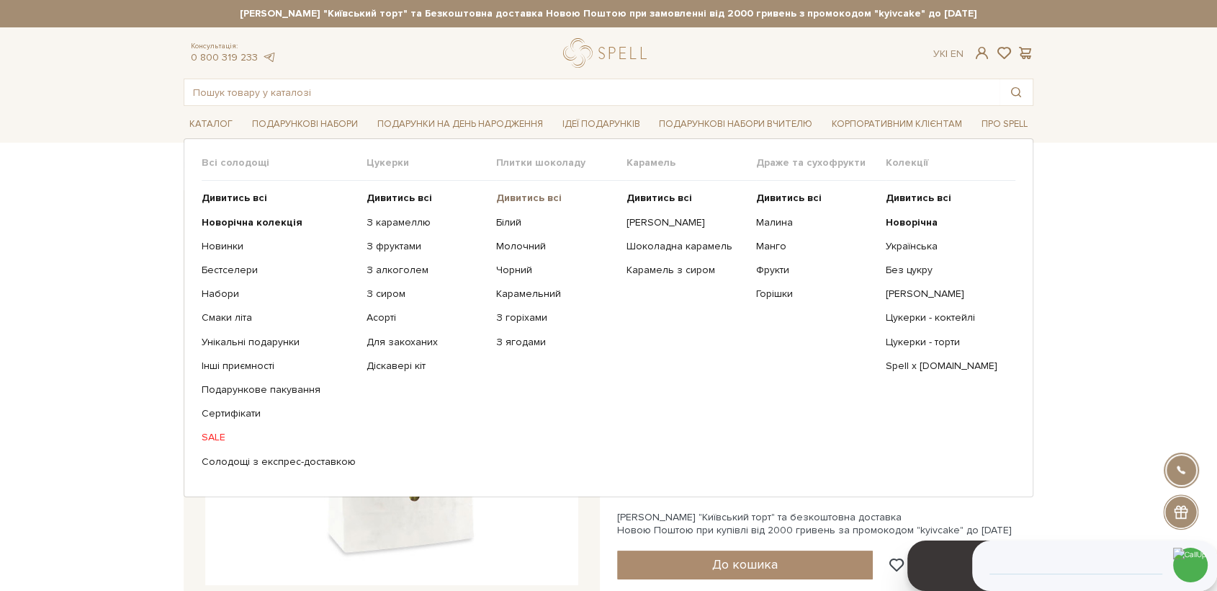
click at [520, 197] on b "Дивитись всі" at bounding box center [529, 198] width 66 height 12
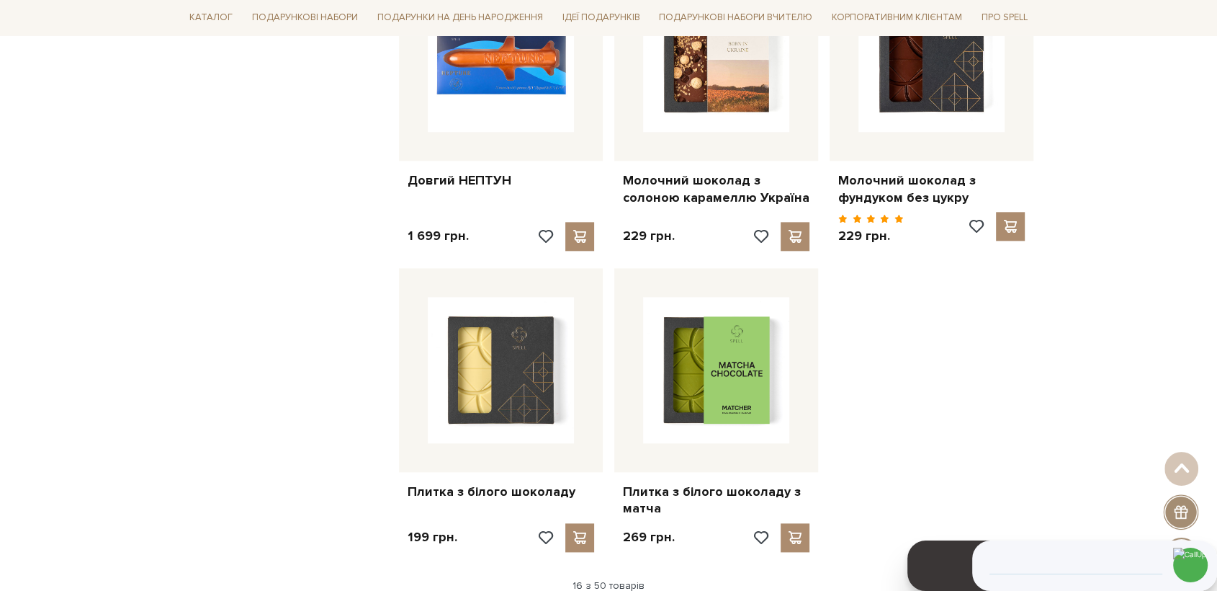
scroll to position [1920, 0]
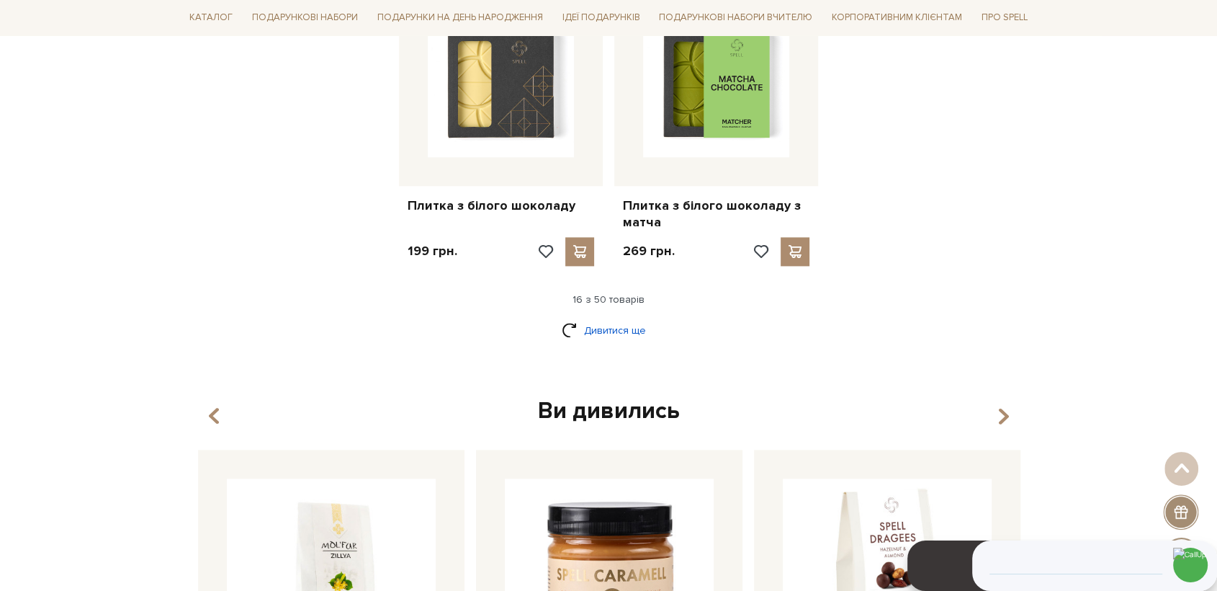
click at [607, 318] on link "Дивитися ще" at bounding box center [609, 330] width 94 height 25
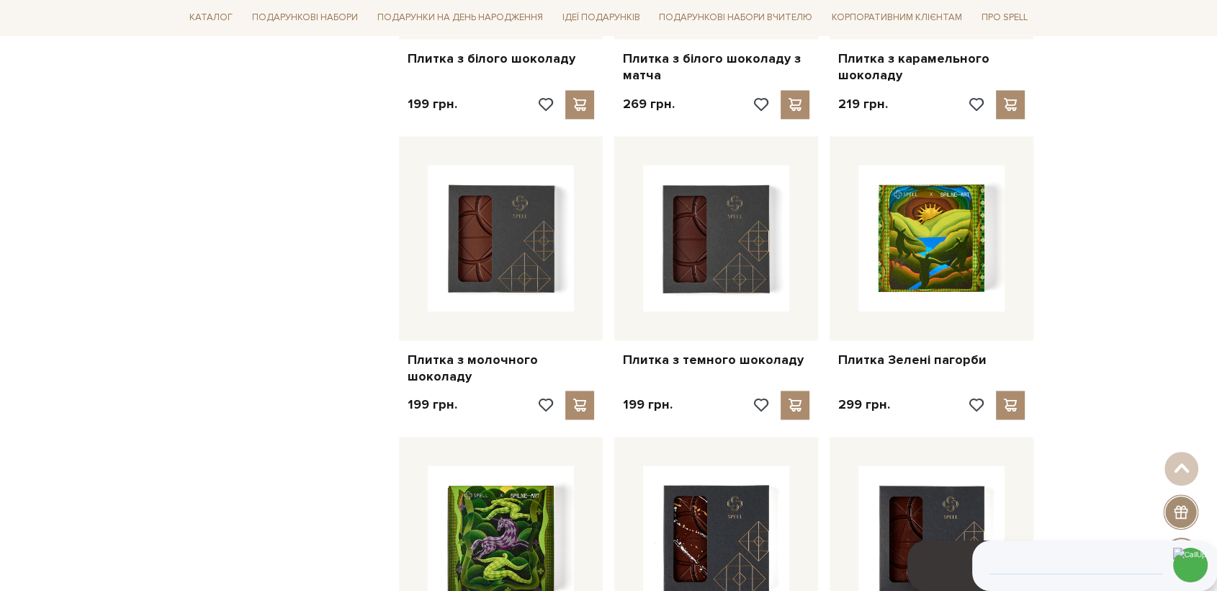
scroll to position [2080, 0]
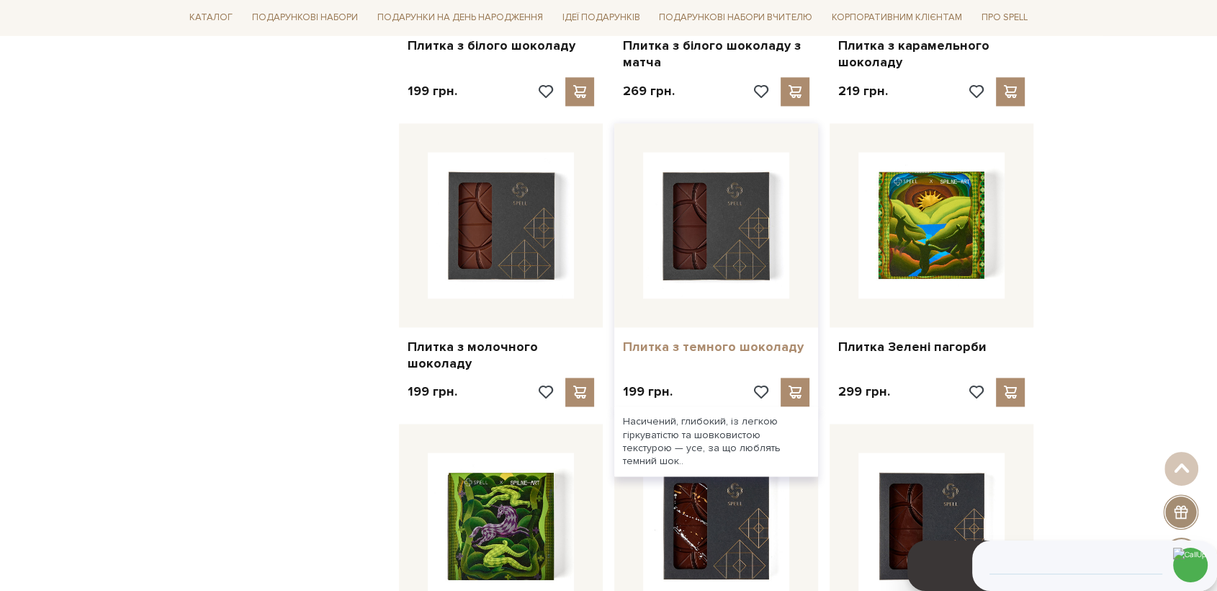
click at [775, 339] on link "Плитка з темного шоколаду" at bounding box center [716, 347] width 187 height 17
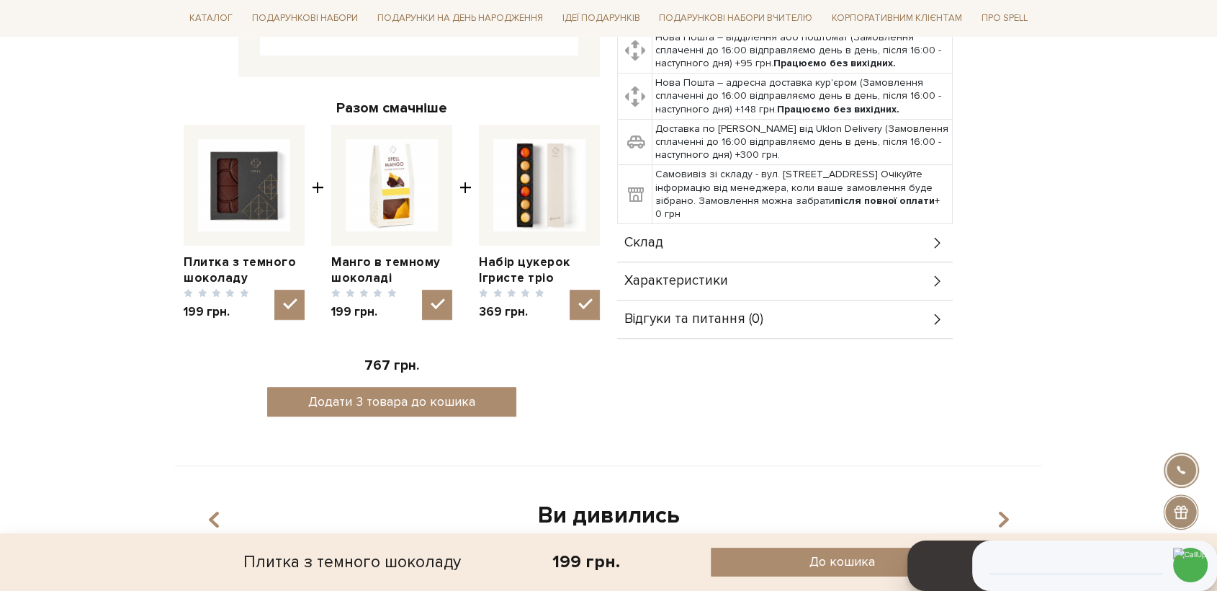
scroll to position [480, 0]
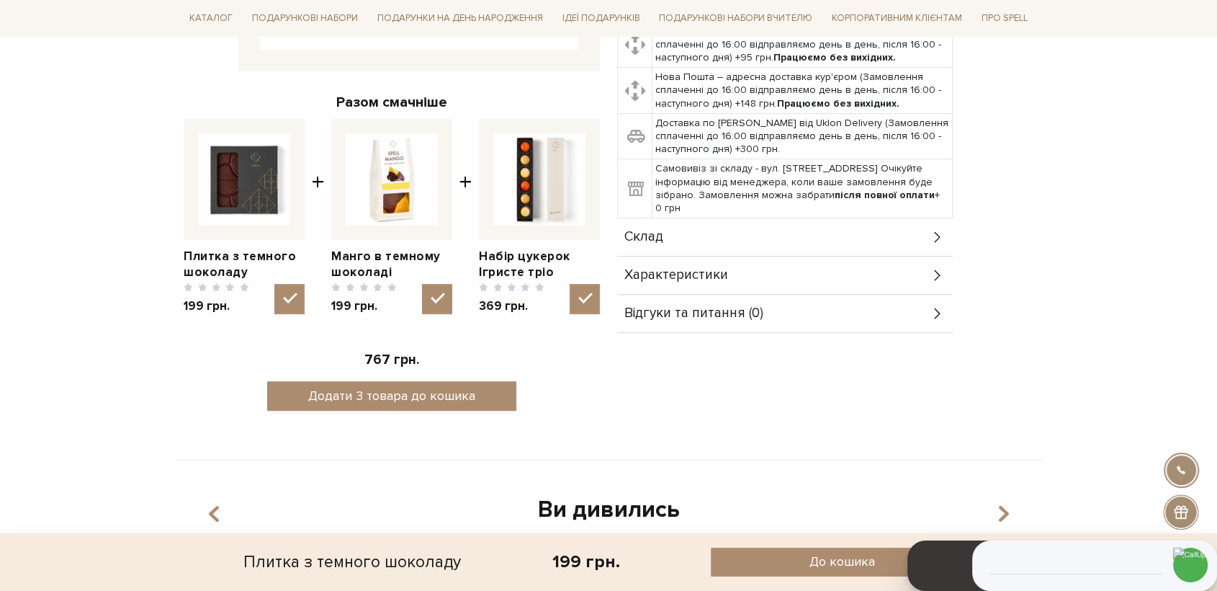
click at [668, 226] on div "Склад" at bounding box center [785, 236] width 336 height 37
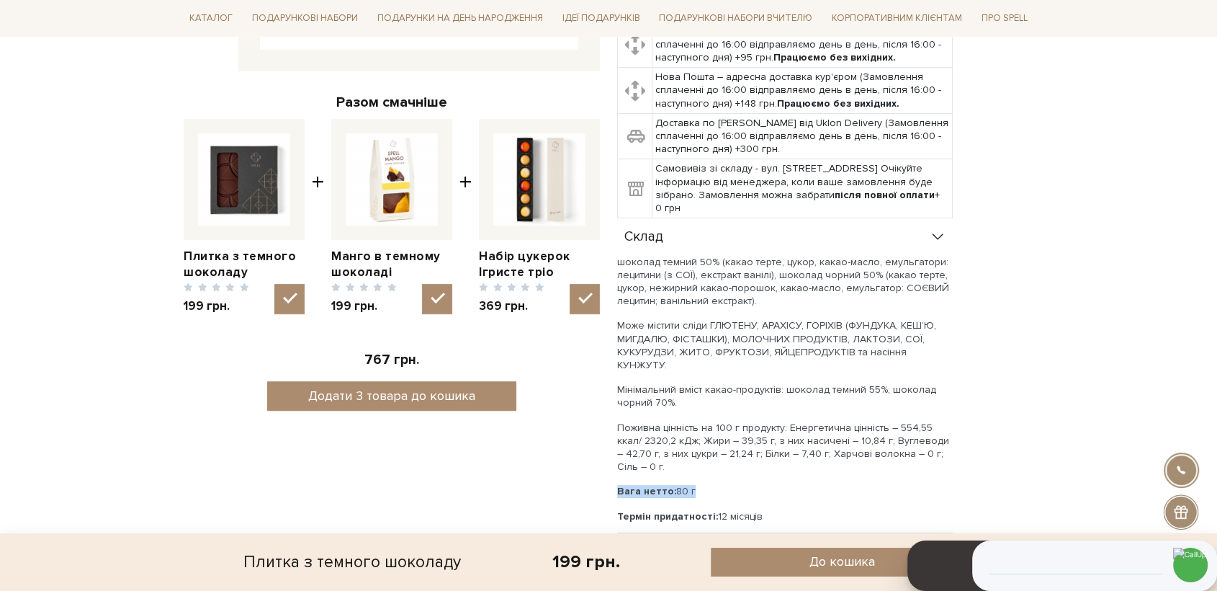
drag, startPoint x: 704, startPoint y: 452, endPoint x: 617, endPoint y: 436, distance: 88.7
click at [617, 436] on div "шоколад темний 50% (какао терте, цукор, какао-масло, емульгатори: лецитини (з С…" at bounding box center [785, 402] width 336 height 292
copy p "Вага нетто: 80 г"
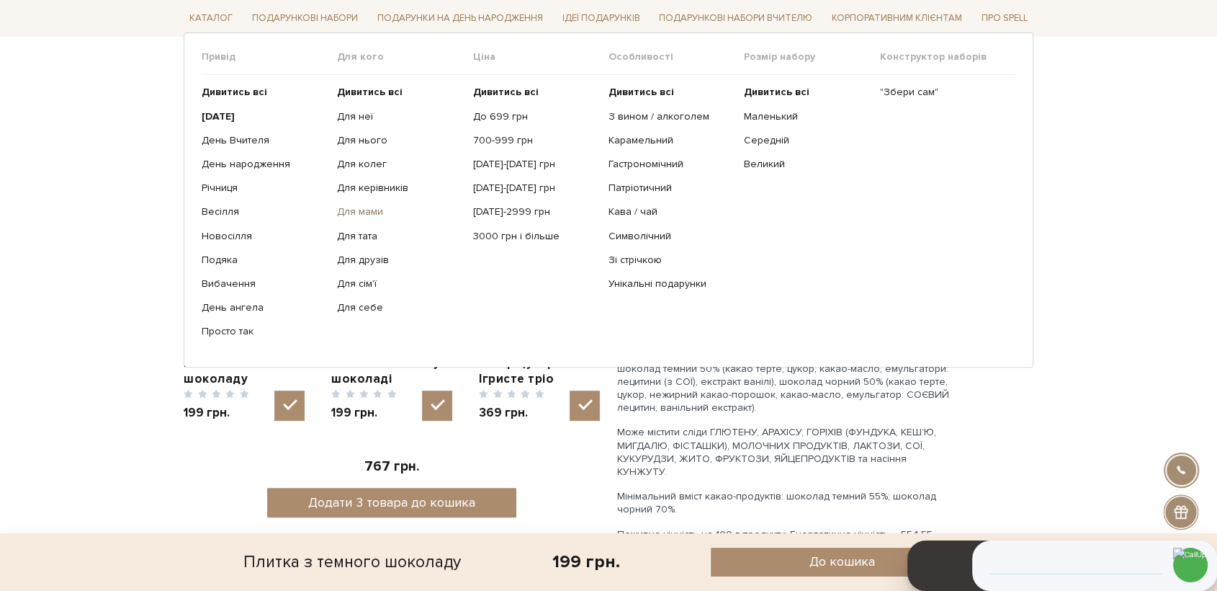
scroll to position [0, 0]
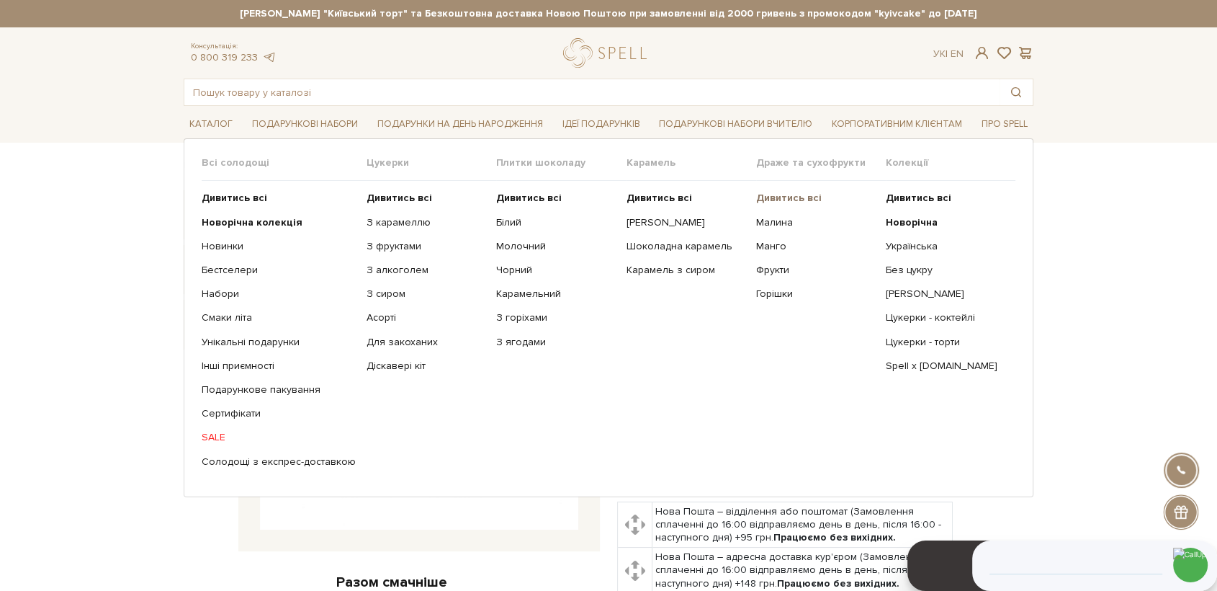
click at [792, 196] on b "Дивитись всі" at bounding box center [789, 198] width 66 height 12
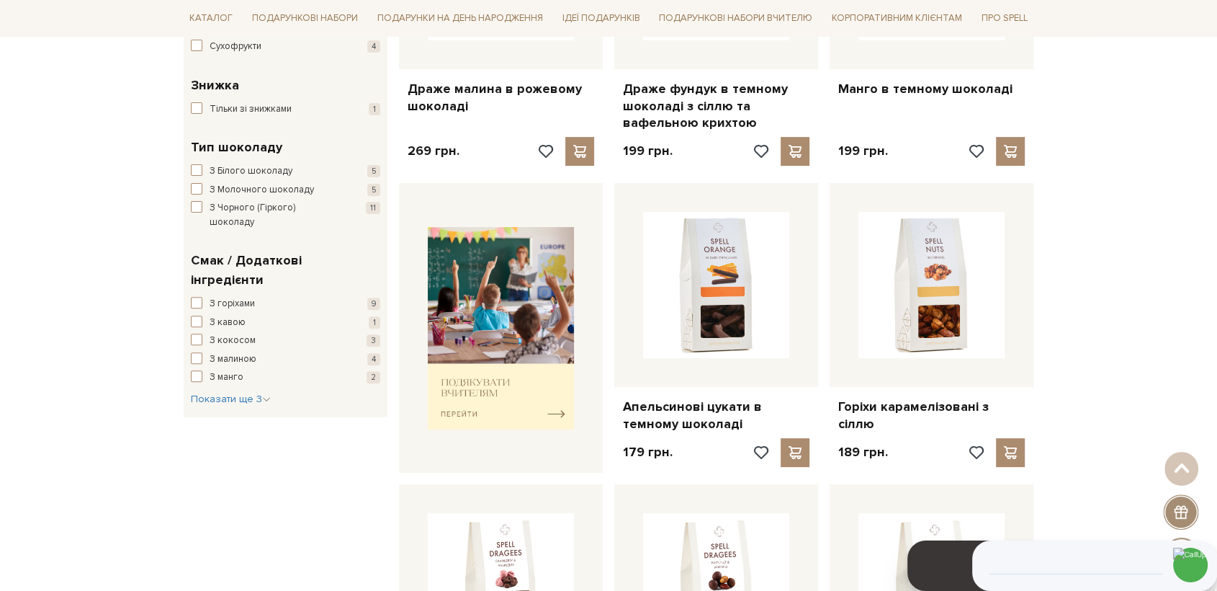
scroll to position [800, 0]
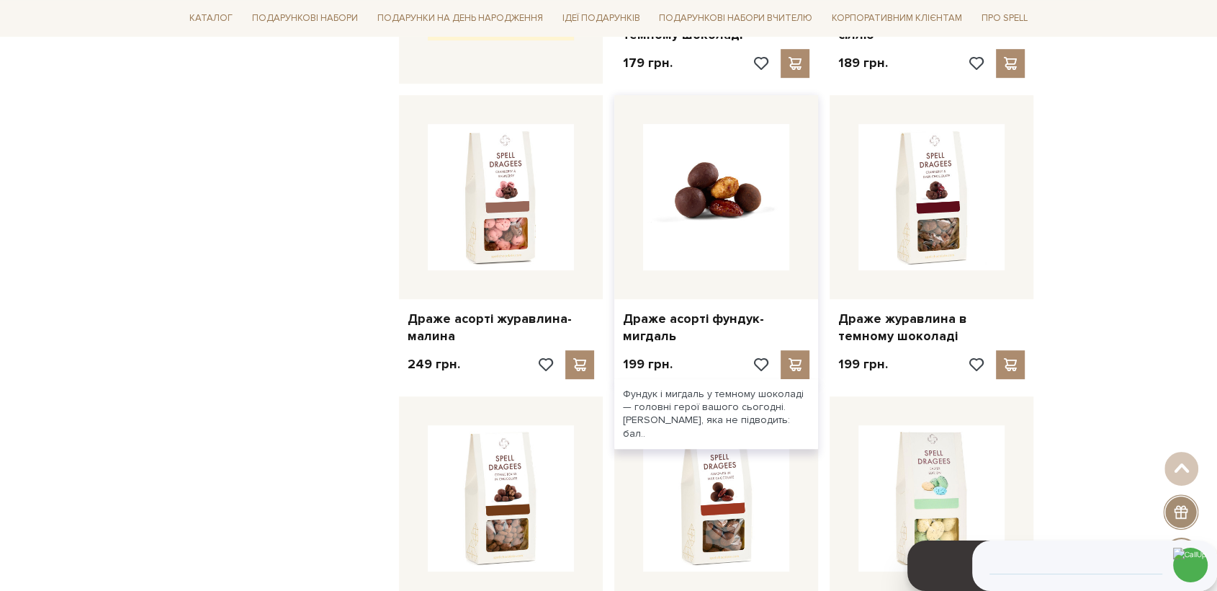
click at [730, 213] on img at bounding box center [716, 197] width 146 height 146
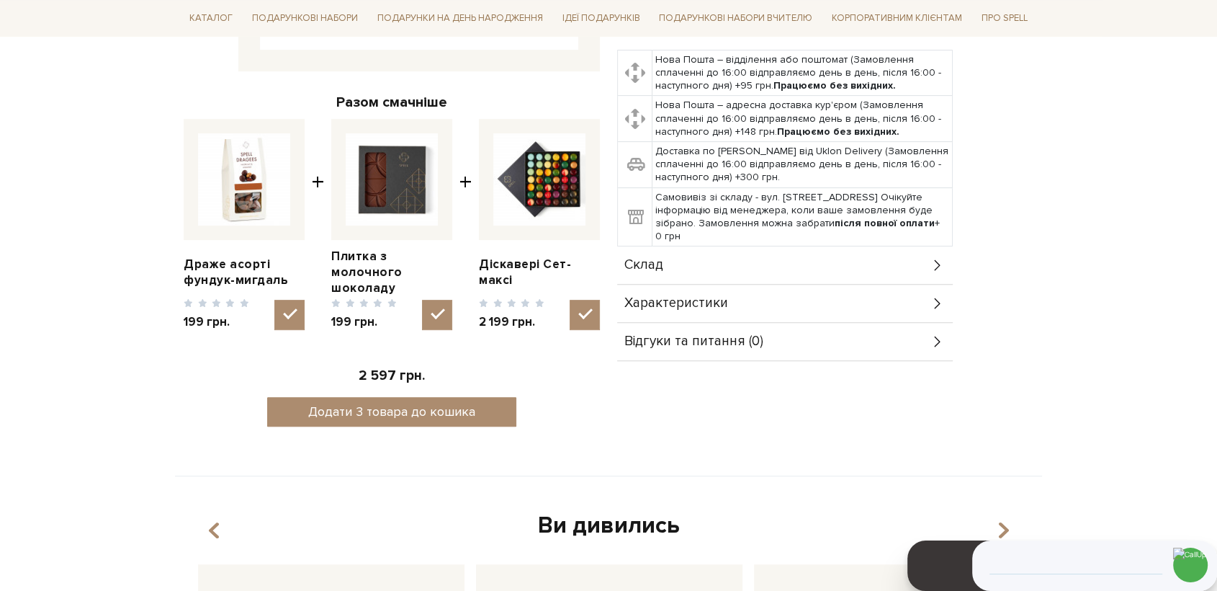
scroll to position [480, 0]
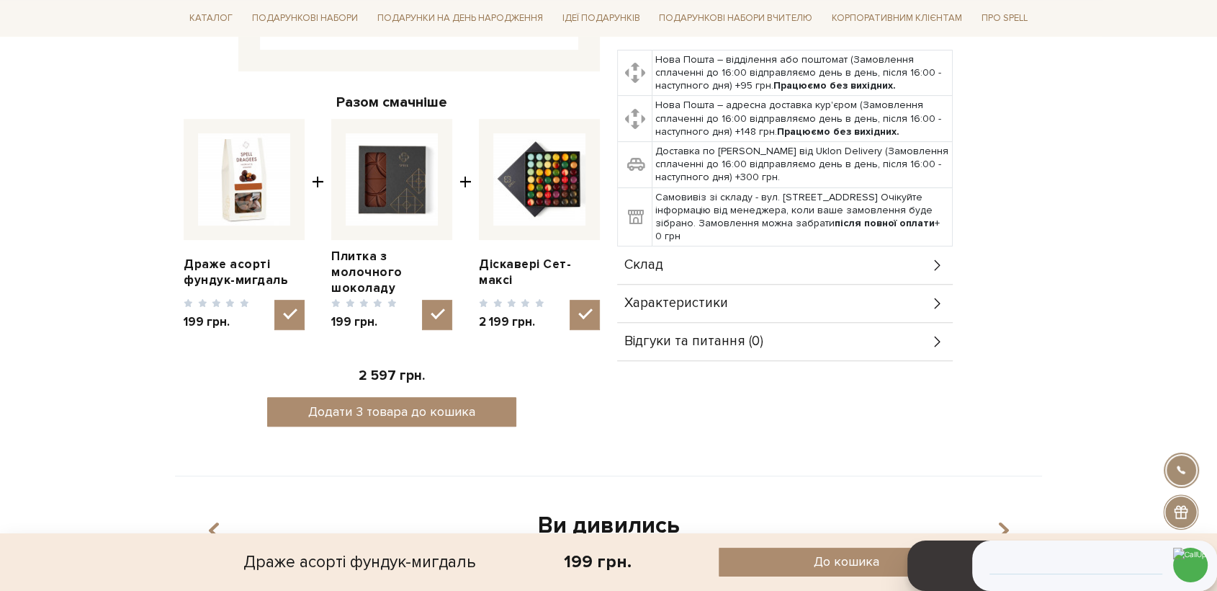
click at [670, 246] on div "Склад" at bounding box center [785, 264] width 336 height 37
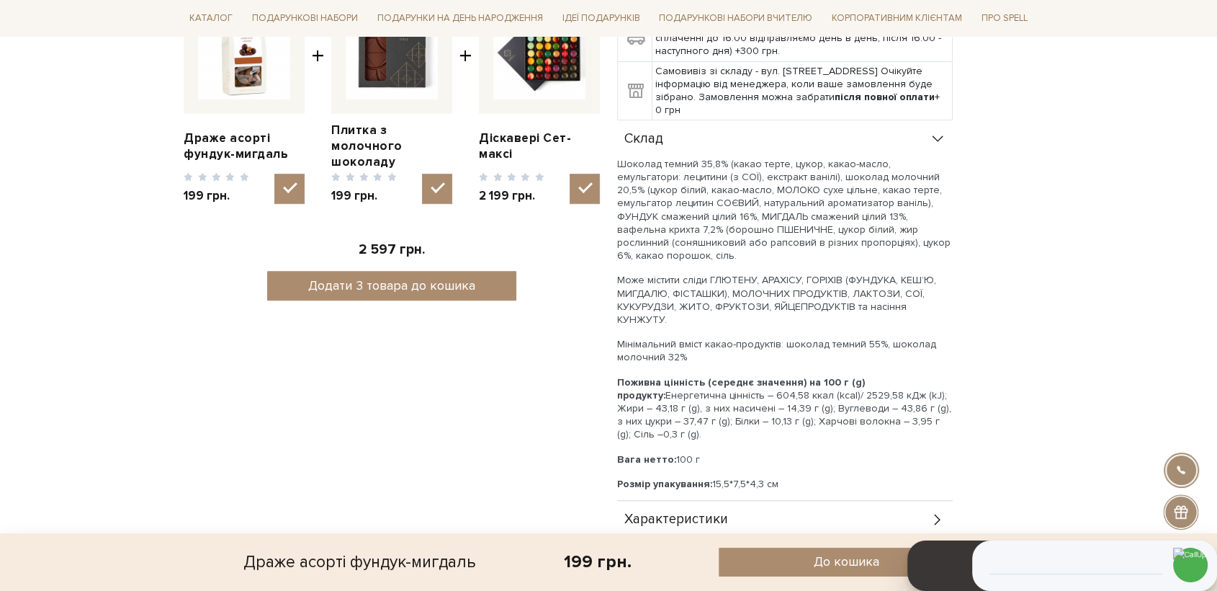
scroll to position [640, 0]
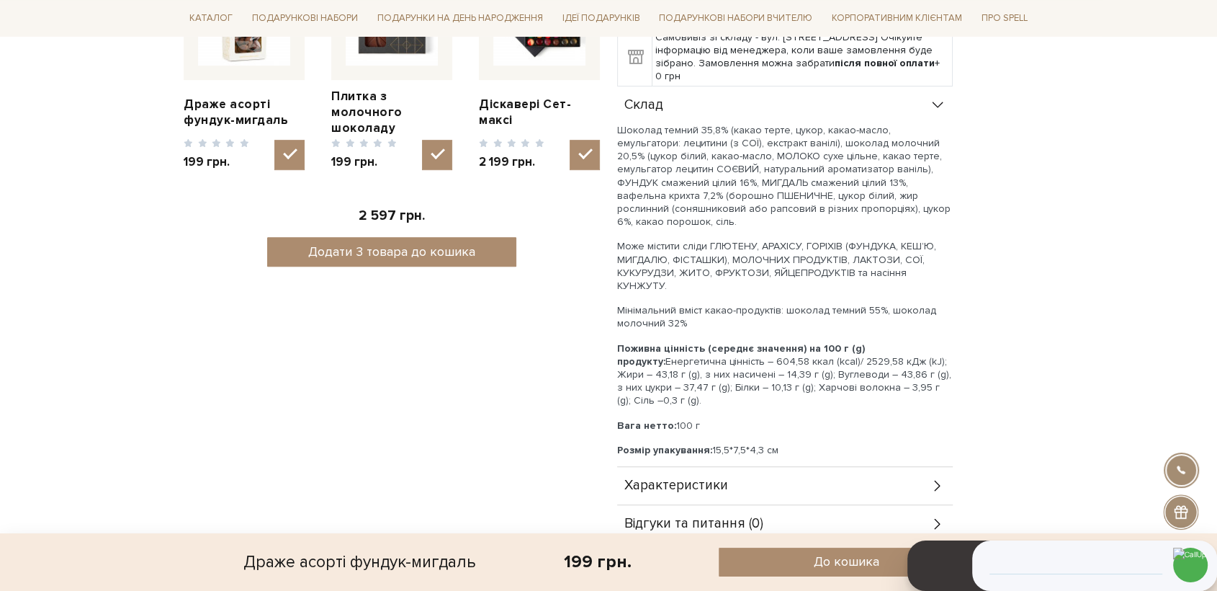
drag, startPoint x: 702, startPoint y: 364, endPoint x: 610, endPoint y: 355, distance: 92.7
click at [607, 356] on div "Драже асорті фундук-мигдаль 0/5 Разом смачніше Драже асорті фундук-мигдаль +" at bounding box center [608, 65] width 867 height 1028
click at [724, 419] on p "Вага нетто: 100 г" at bounding box center [785, 425] width 336 height 13
drag, startPoint x: 707, startPoint y: 370, endPoint x: 616, endPoint y: 369, distance: 90.8
click at [616, 369] on div "Драже асорті фундук-мигдаль 0/5 Фундук і мигдаль у темному шоколаді — головні г…" at bounding box center [826, 47] width 434 height 993
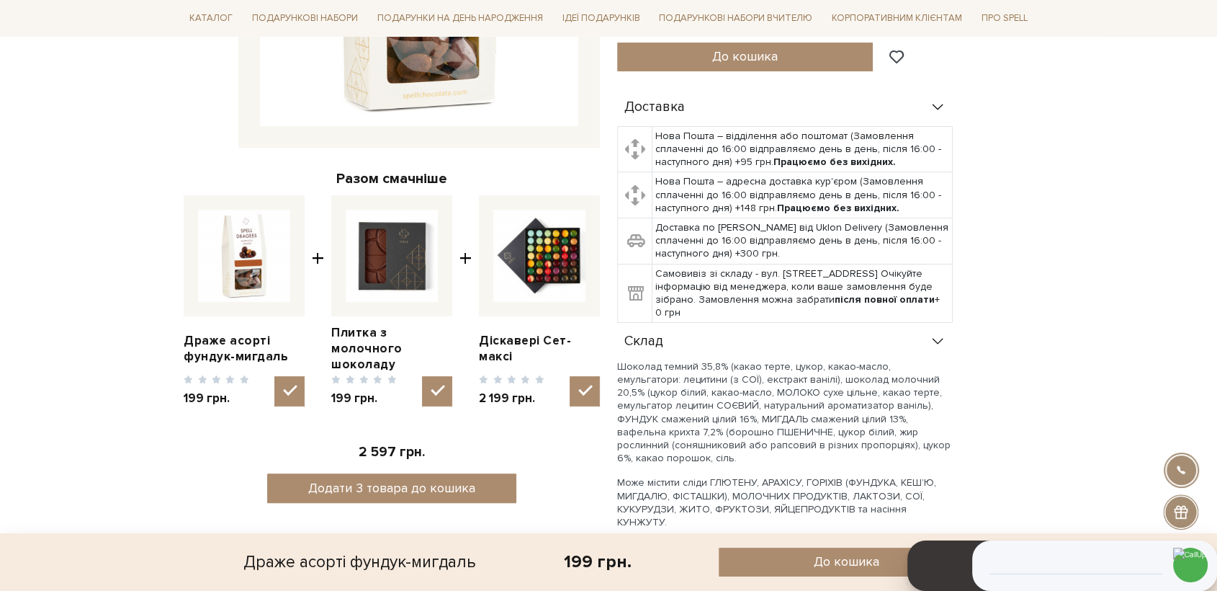
scroll to position [0, 0]
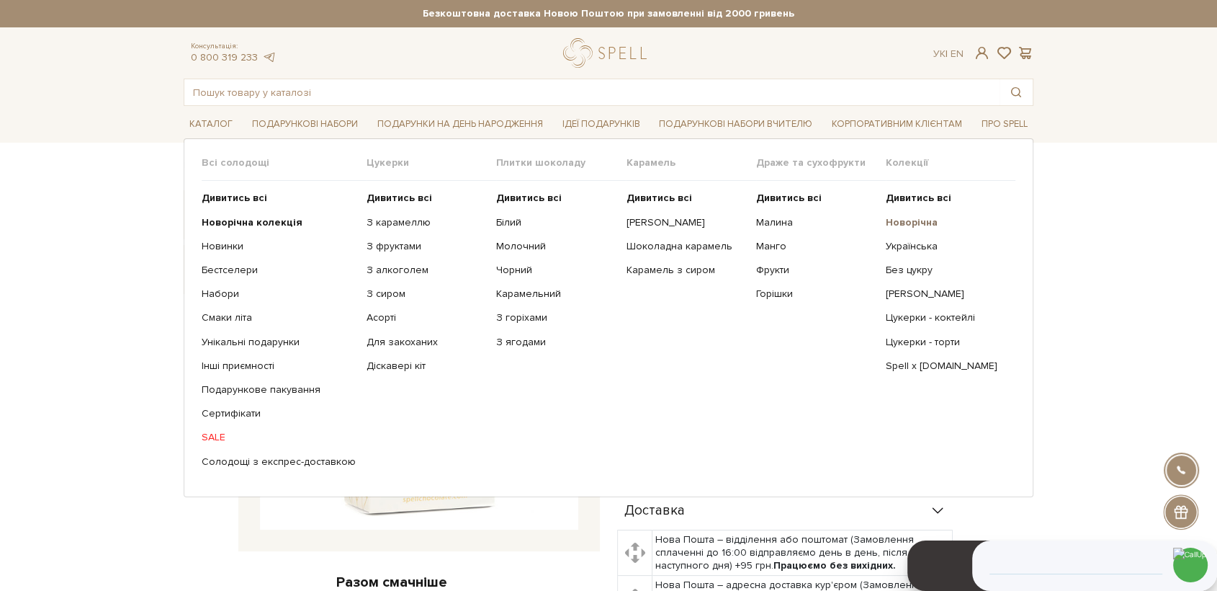
click at [903, 220] on b "Новорічна" at bounding box center [912, 222] width 52 height 12
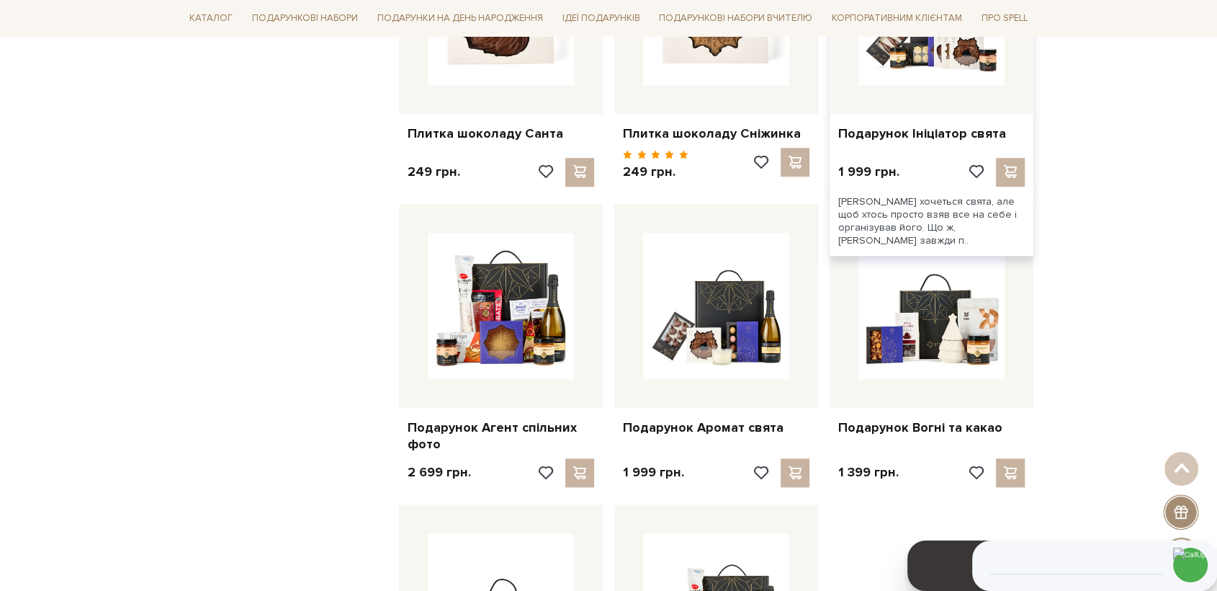
scroll to position [1280, 0]
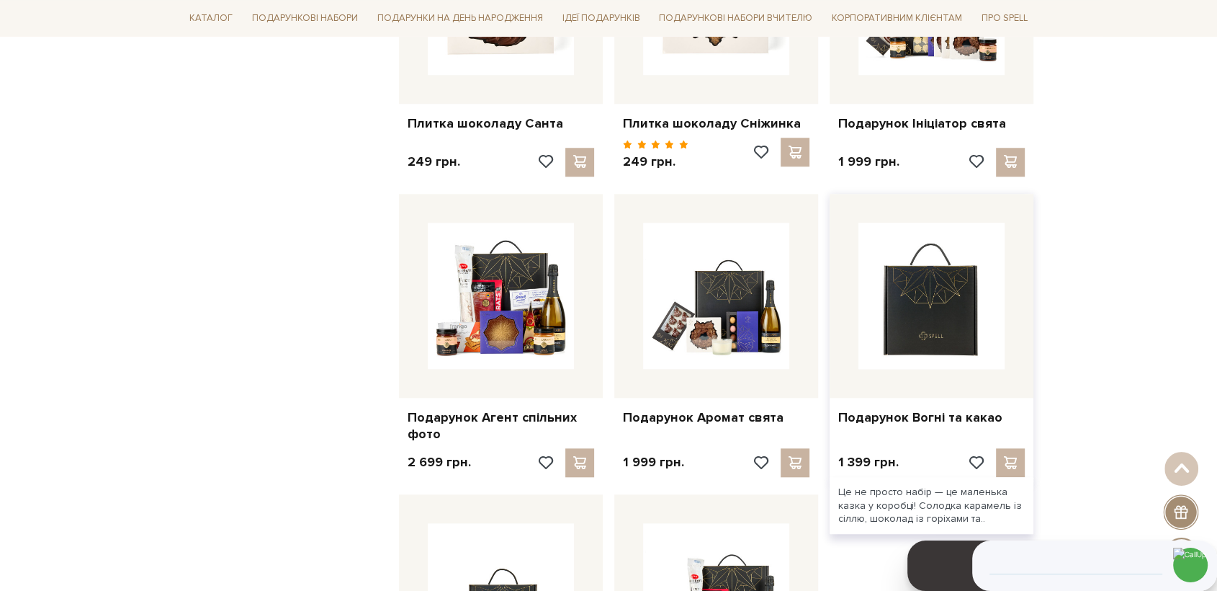
click at [919, 310] on img at bounding box center [932, 296] width 146 height 146
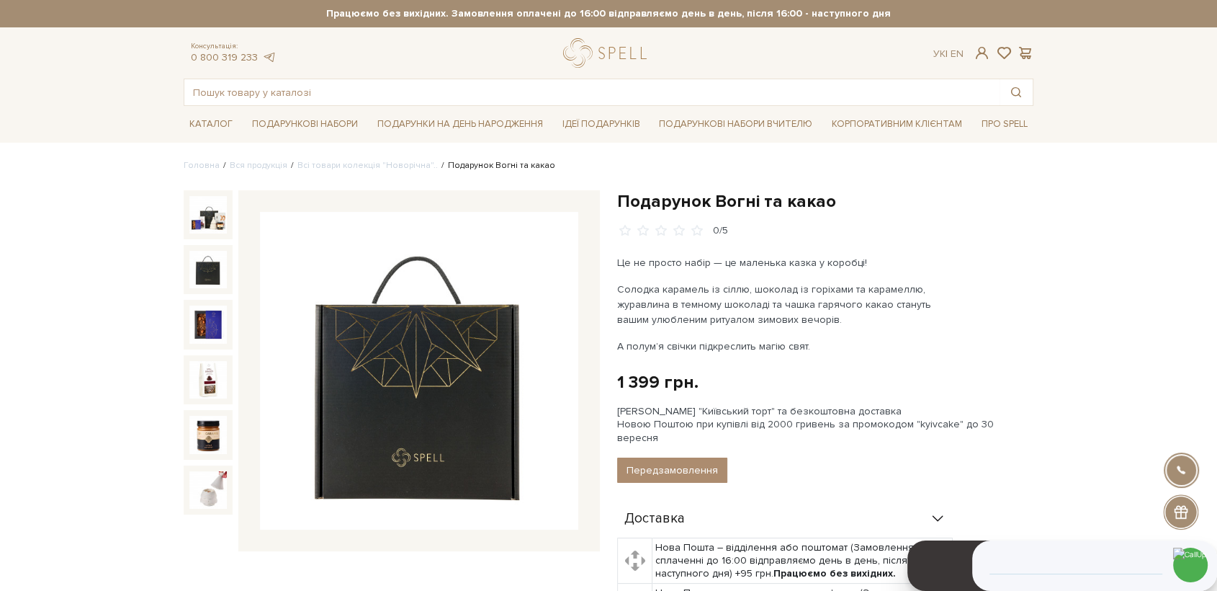
click at [207, 267] on img at bounding box center [207, 269] width 37 height 37
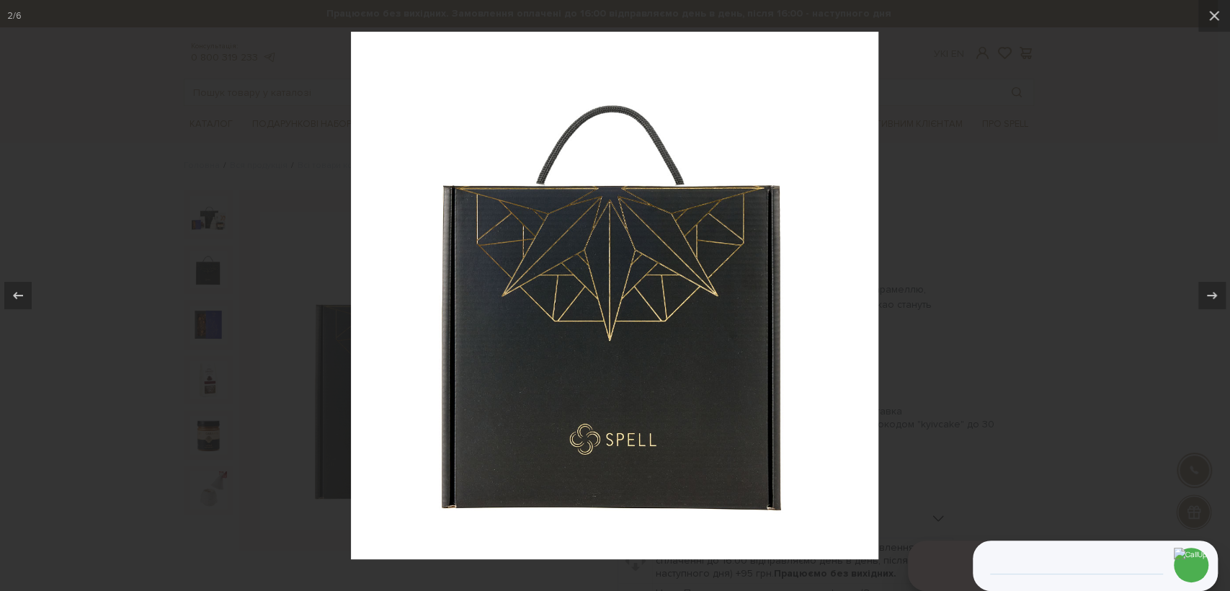
click at [209, 306] on div at bounding box center [615, 295] width 1230 height 591
